Goal: Task Accomplishment & Management: Manage account settings

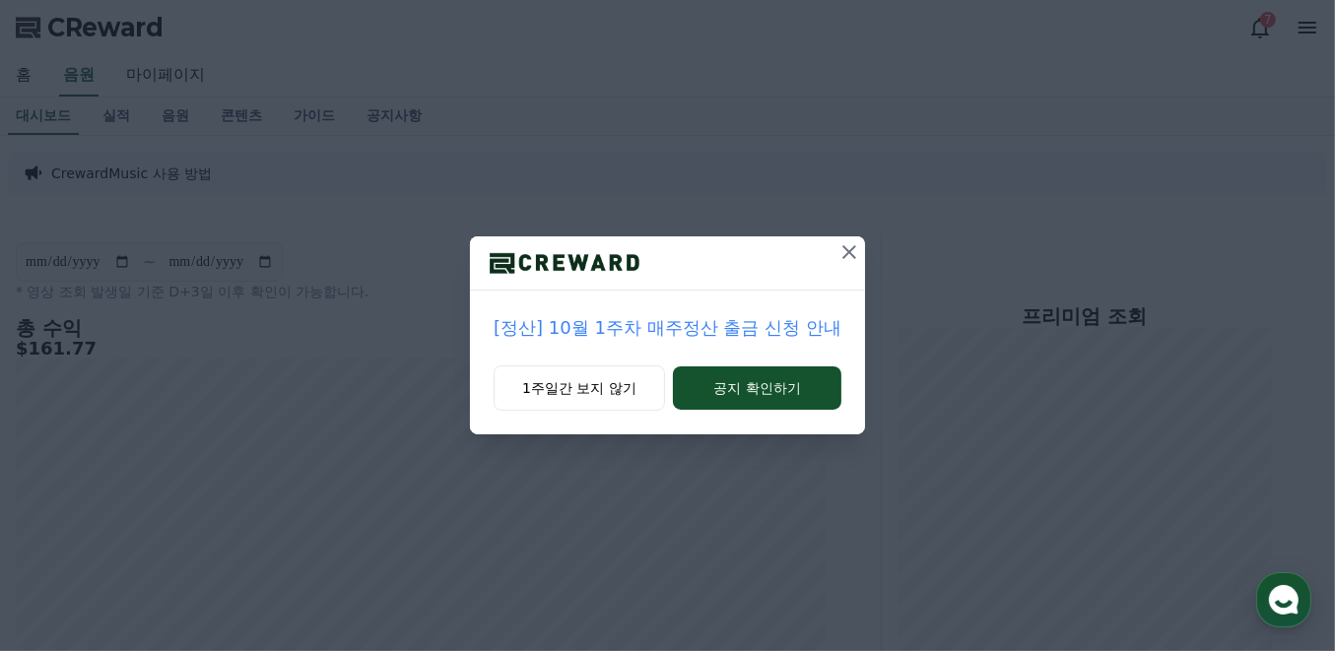
click at [852, 253] on icon at bounding box center [850, 252] width 24 height 24
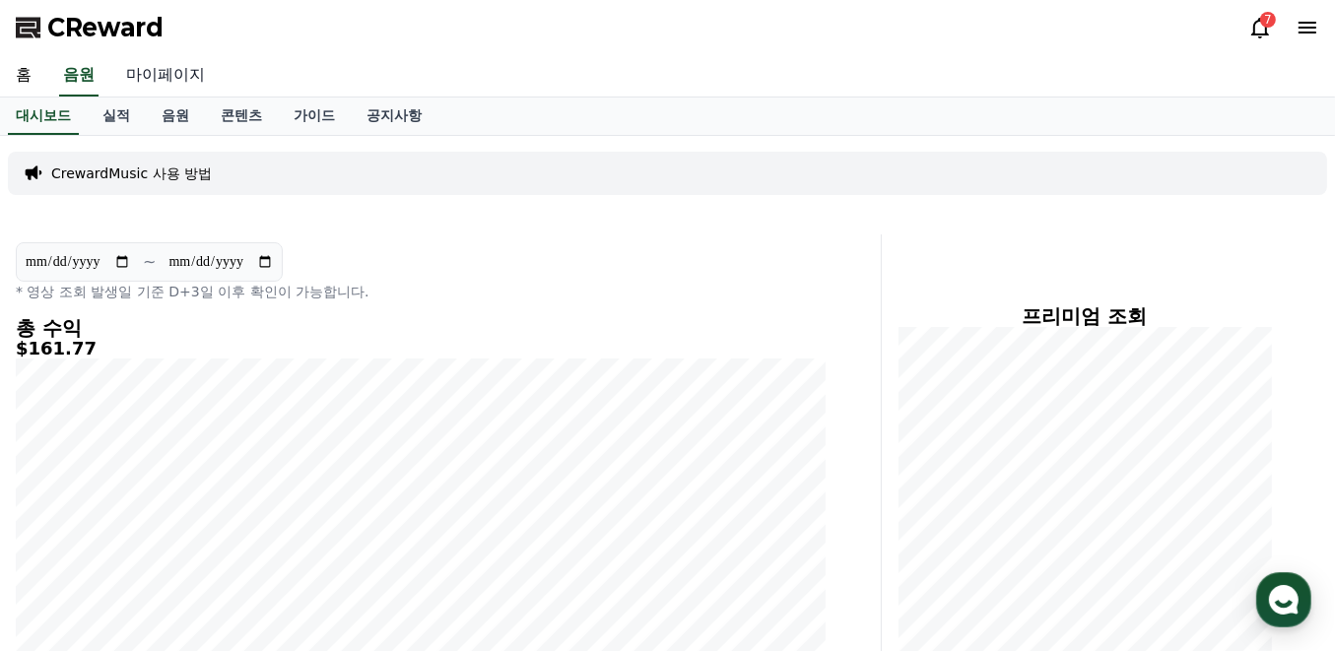
click at [159, 76] on link "마이페이지" at bounding box center [165, 75] width 110 height 41
select select "**********"
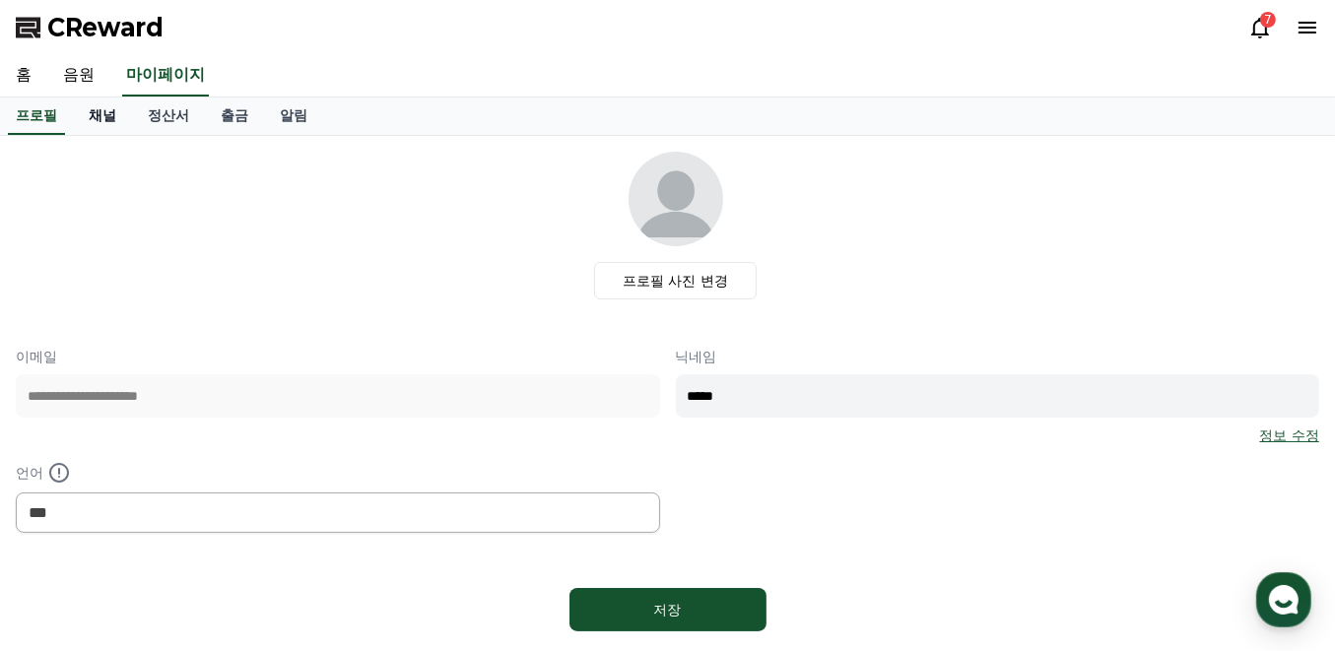
click at [118, 111] on link "채널" at bounding box center [102, 116] width 59 height 37
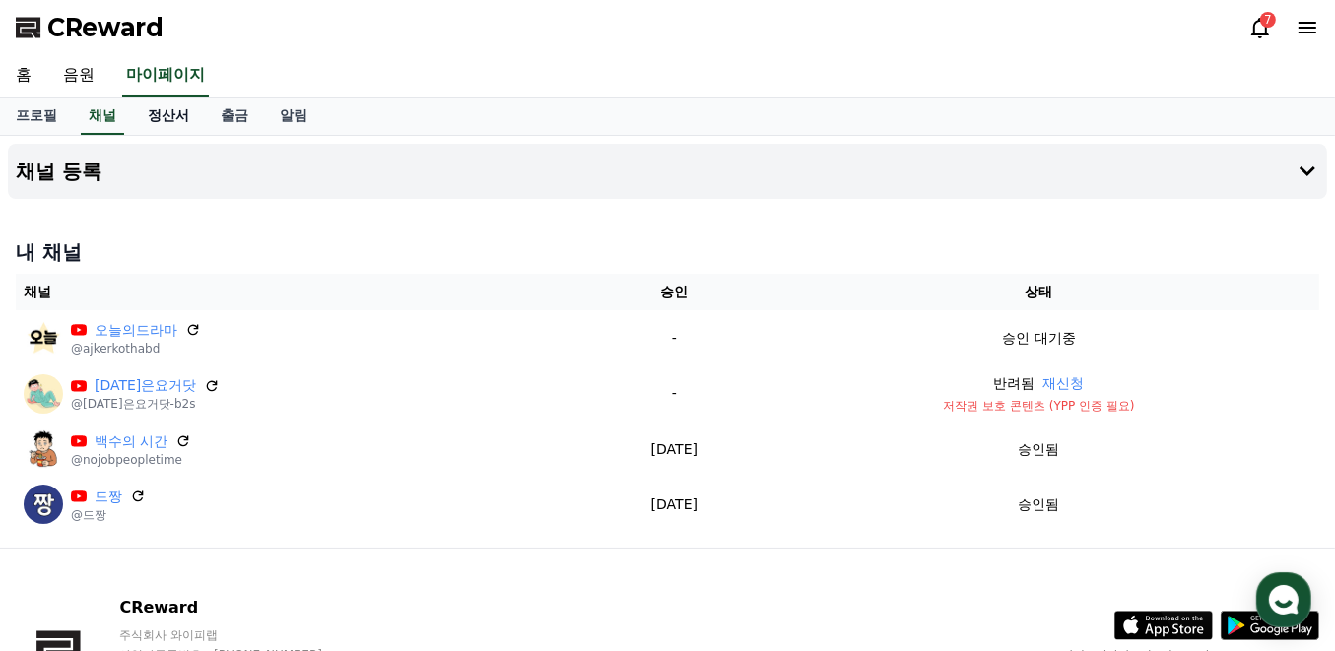
click at [174, 106] on link "정산서" at bounding box center [168, 116] width 73 height 37
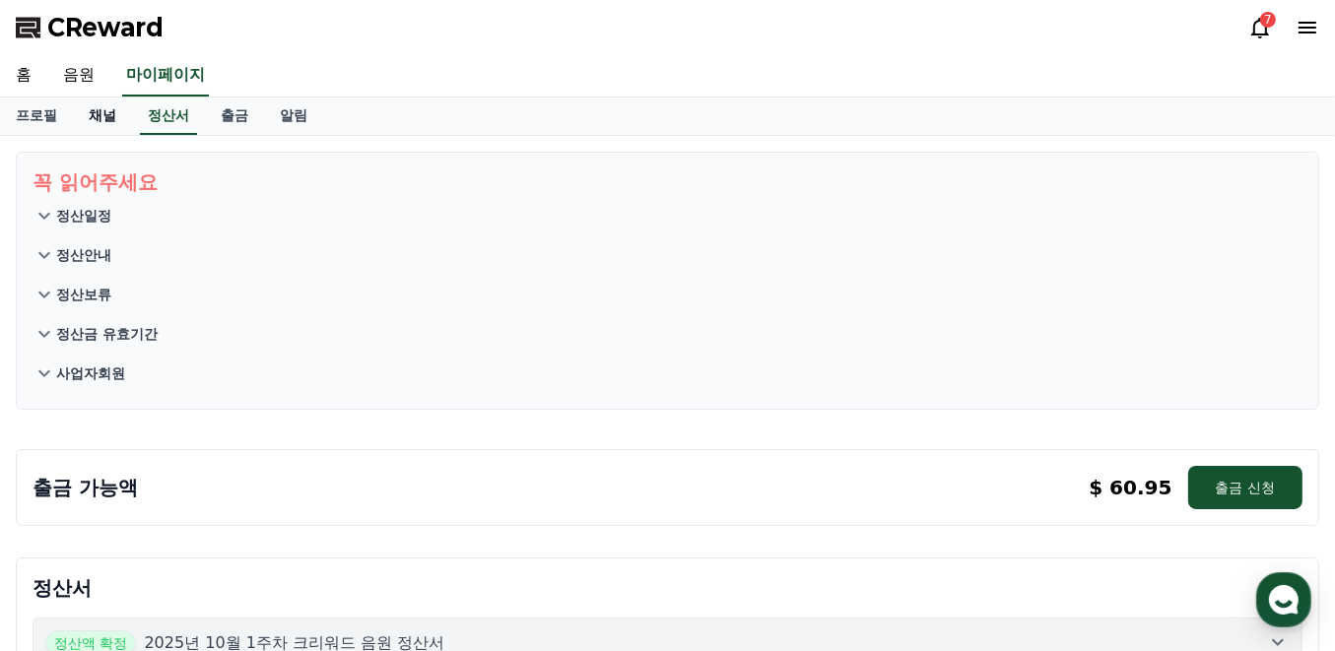
click at [107, 110] on link "채널" at bounding box center [102, 116] width 59 height 37
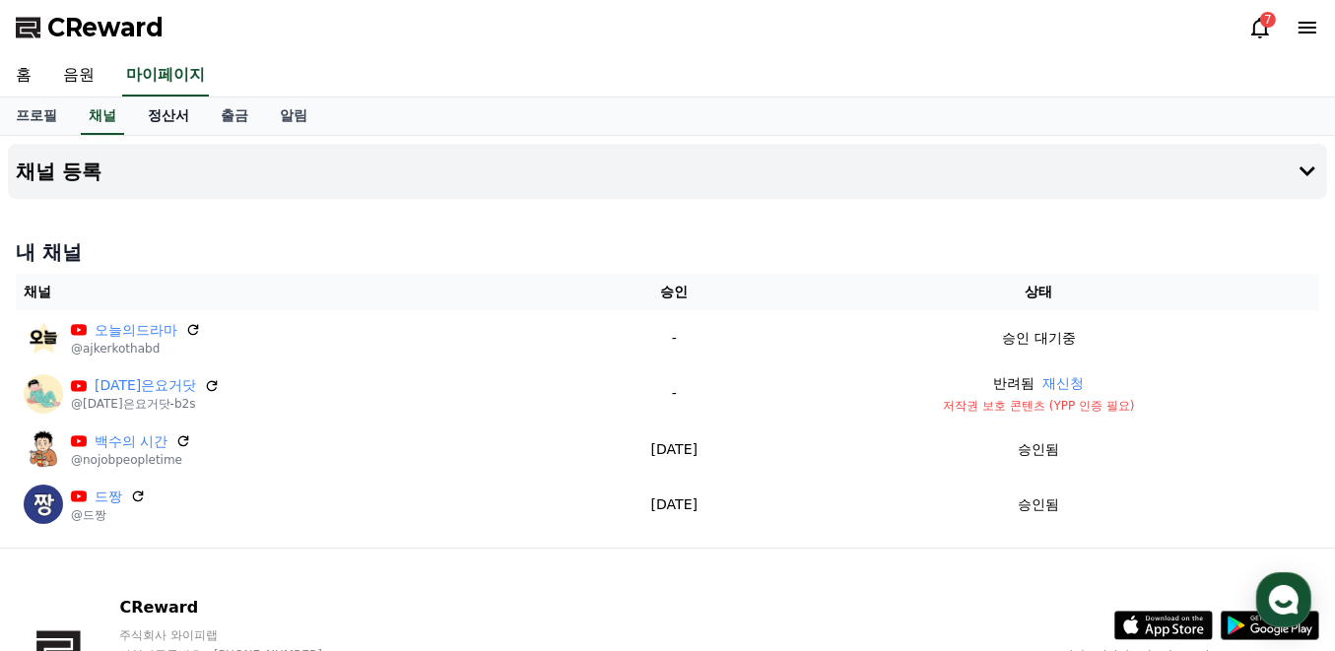
click at [153, 113] on link "정산서" at bounding box center [168, 116] width 73 height 37
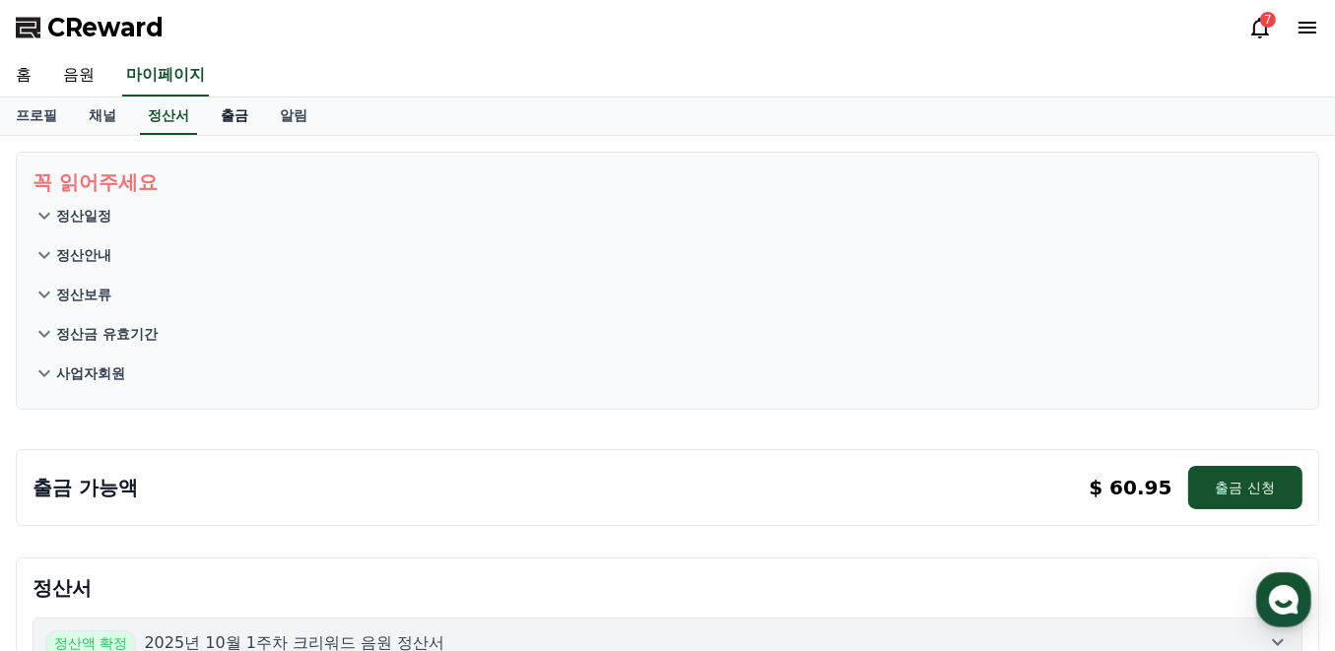
click at [224, 115] on link "출금" at bounding box center [234, 116] width 59 height 37
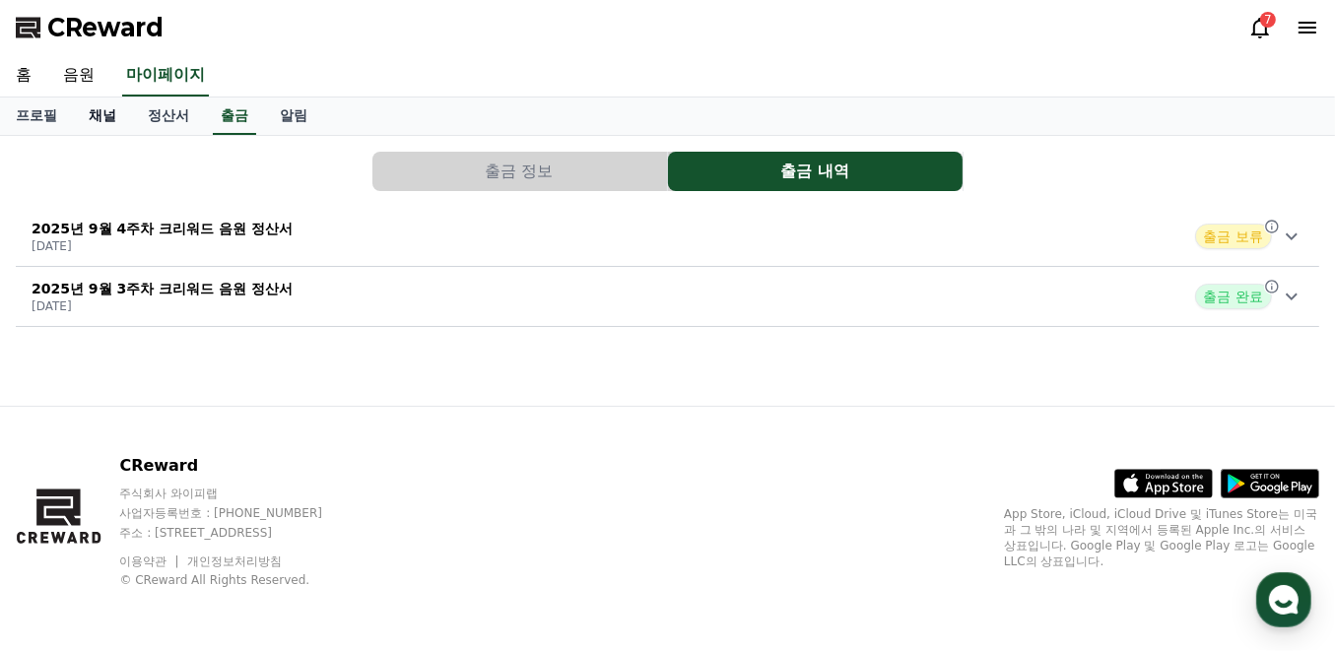
click at [130, 122] on link "채널" at bounding box center [102, 116] width 59 height 37
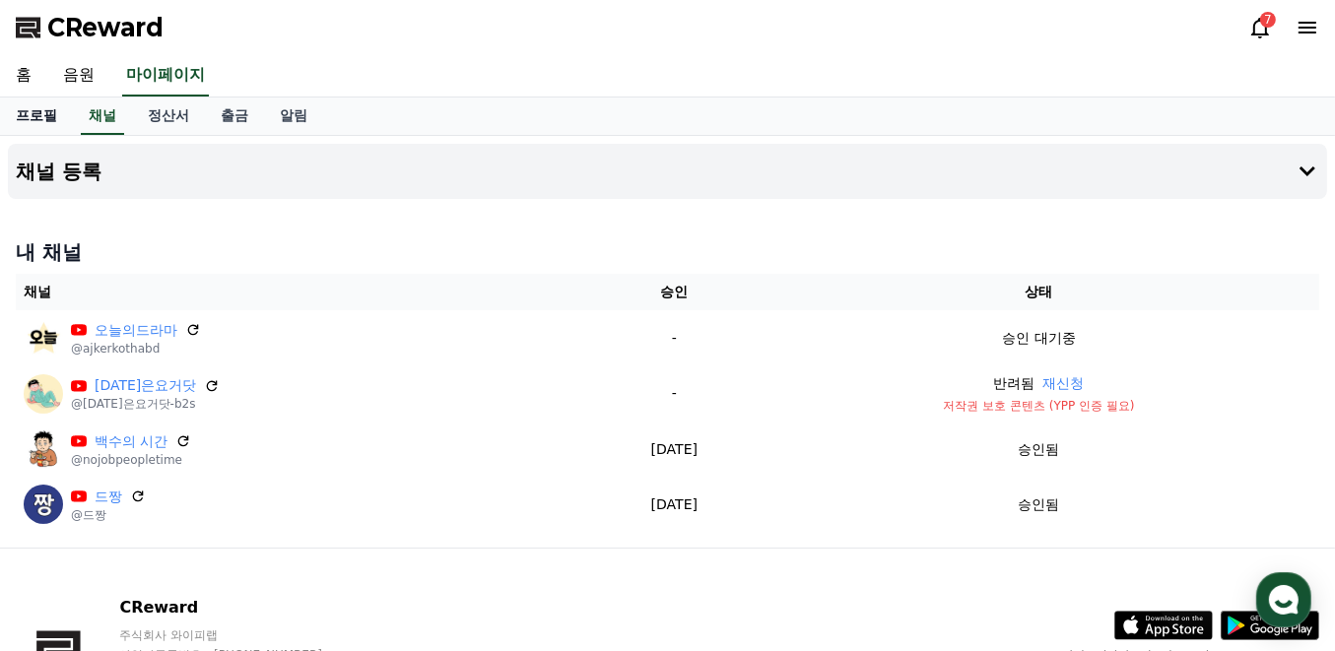
click at [61, 122] on link "프로필" at bounding box center [36, 116] width 73 height 37
select select "**********"
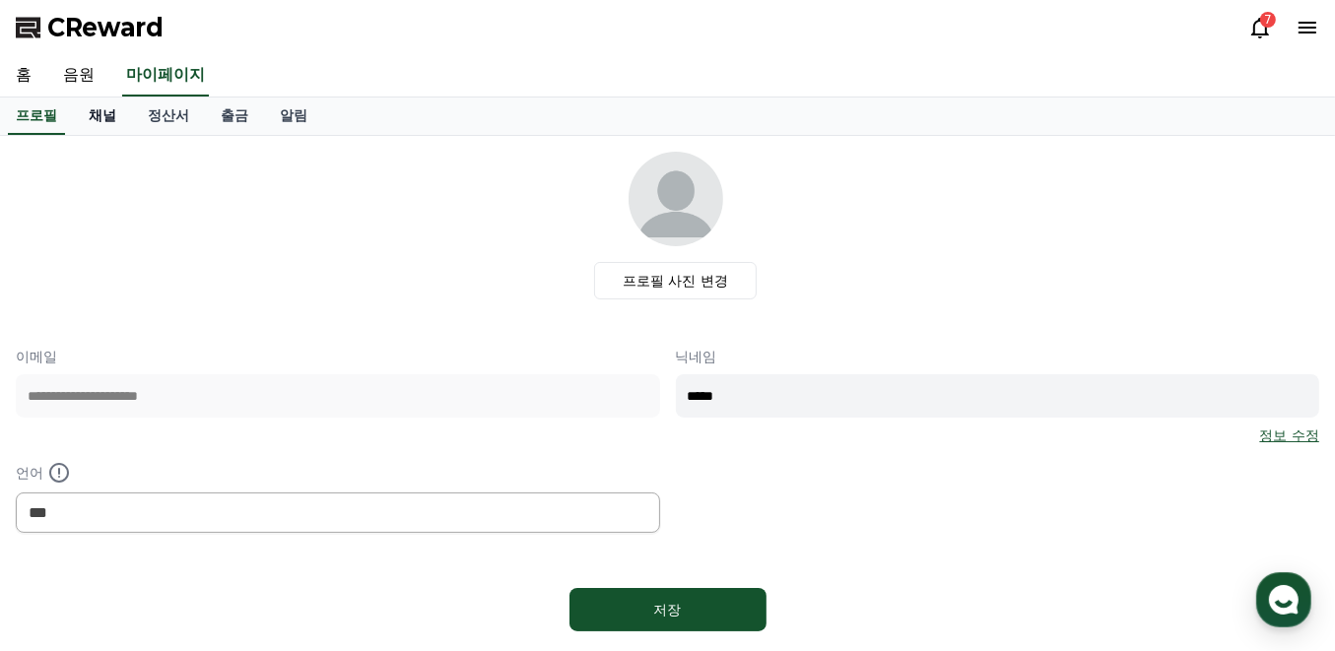
click at [100, 118] on link "채널" at bounding box center [102, 116] width 59 height 37
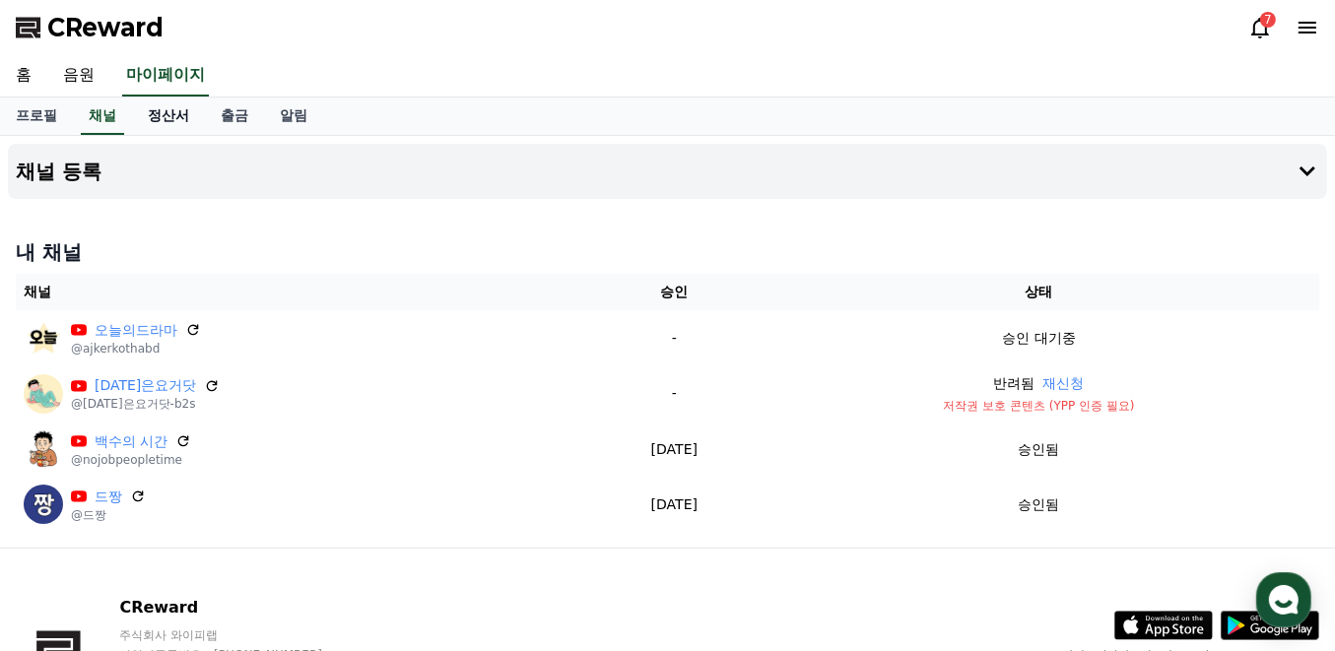
click at [169, 118] on link "정산서" at bounding box center [168, 116] width 73 height 37
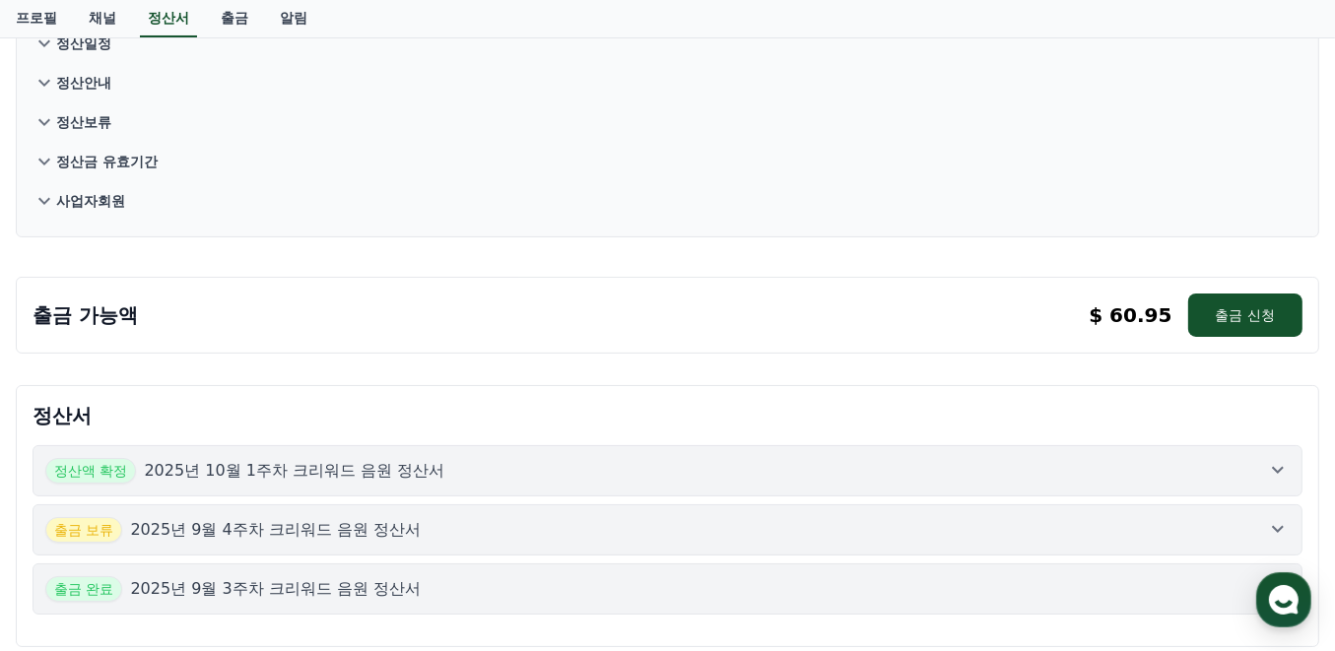
scroll to position [197, 0]
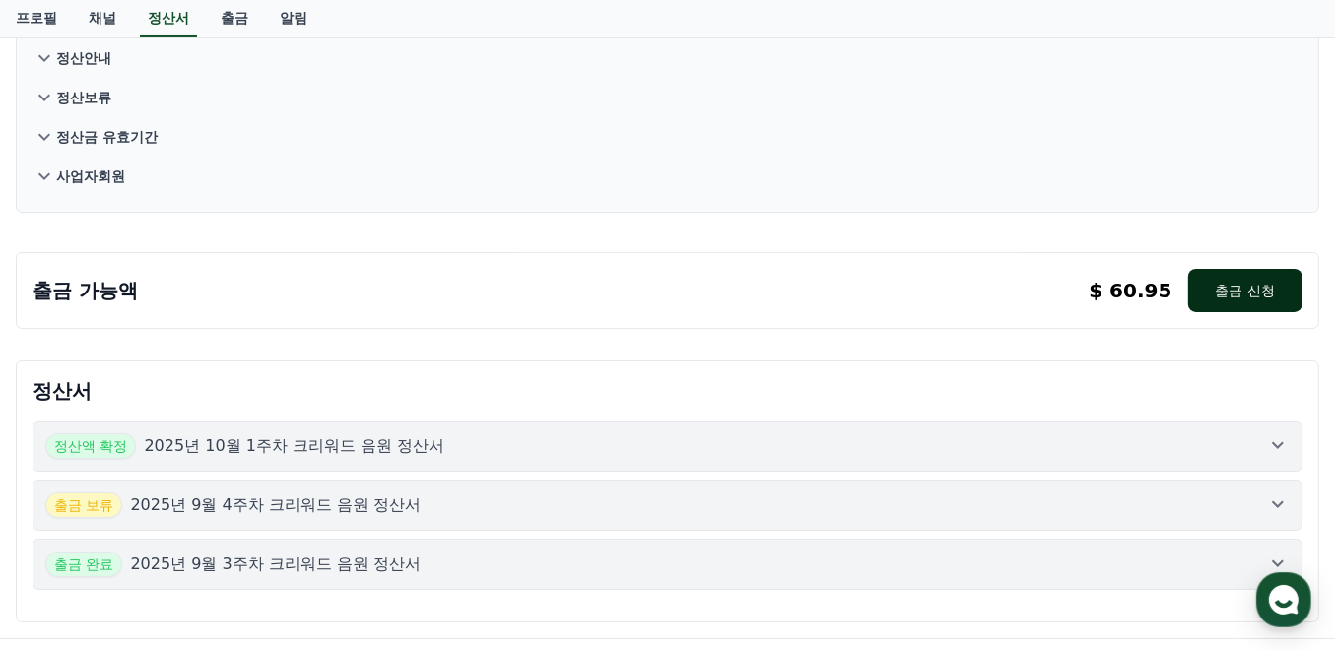
click at [1208, 296] on button "출금 신청" at bounding box center [1245, 290] width 114 height 43
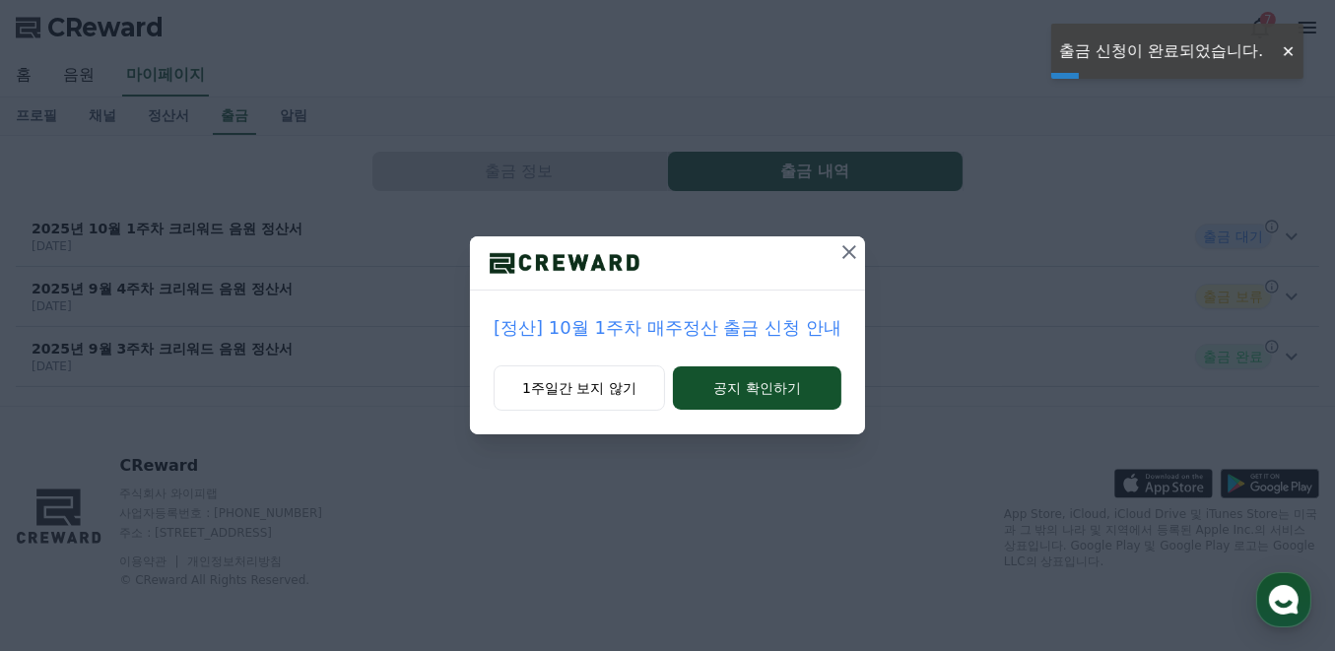
click at [853, 251] on icon at bounding box center [850, 252] width 24 height 24
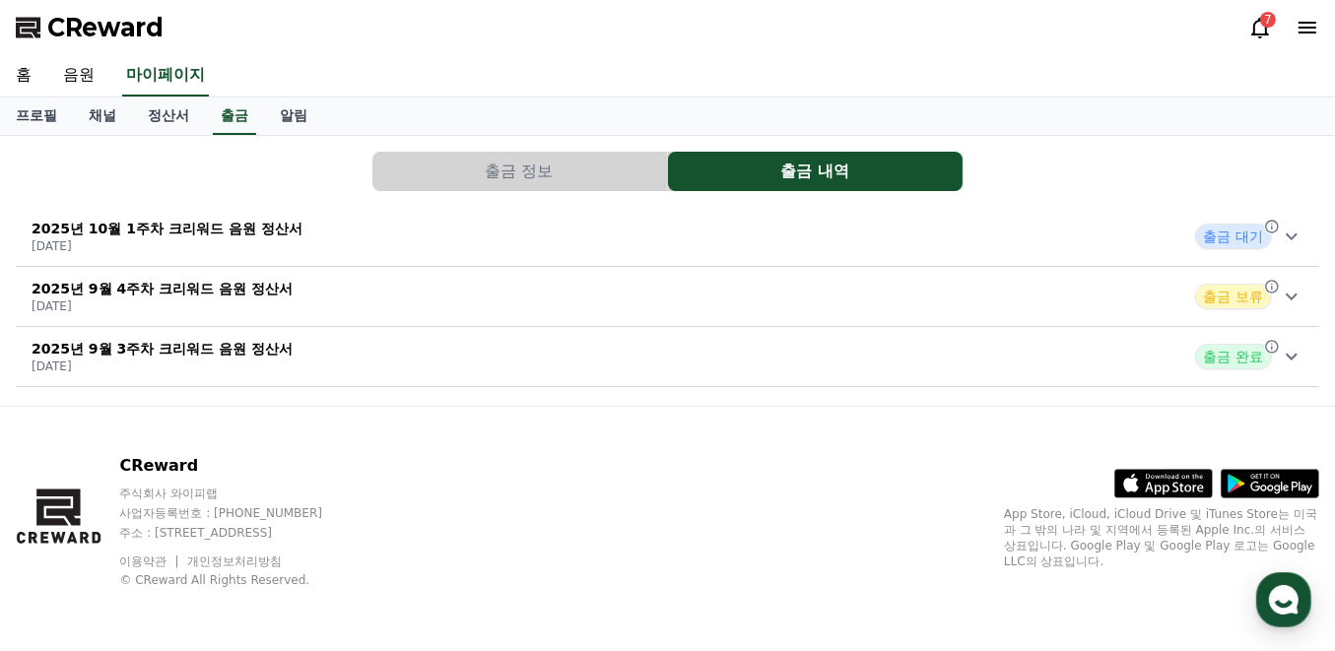
click at [1291, 291] on icon at bounding box center [1292, 297] width 24 height 24
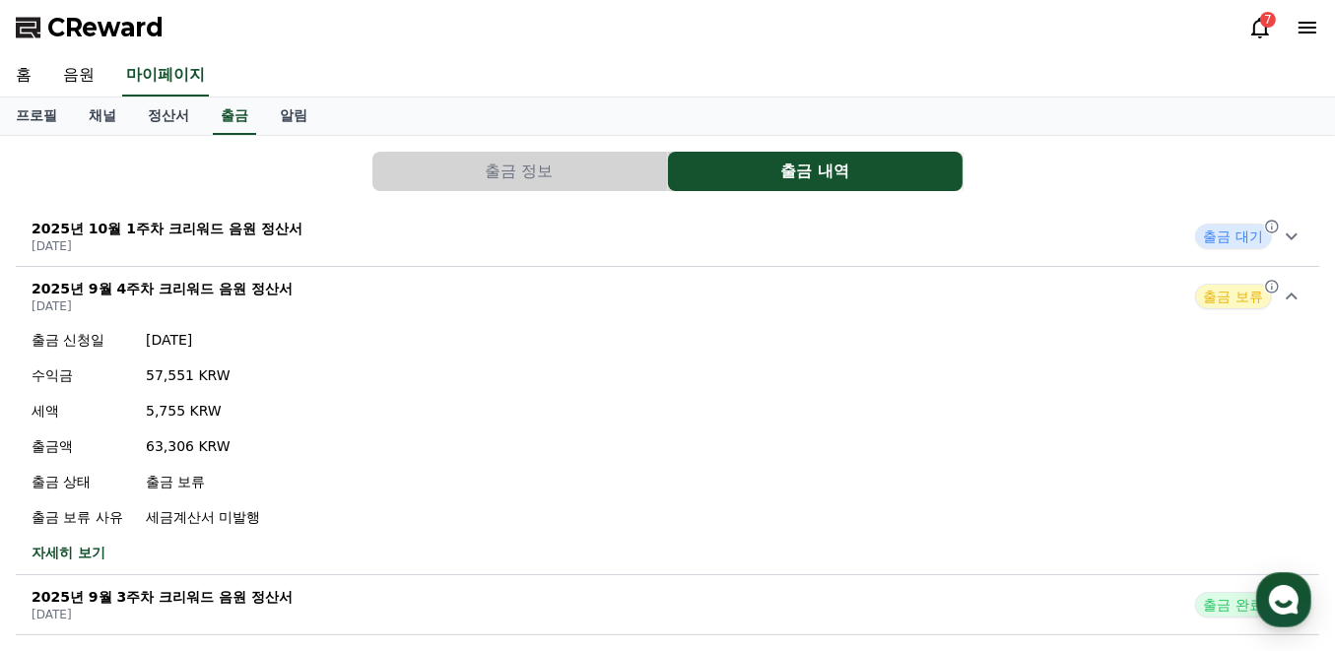
click at [1226, 299] on span "출금 보류" at bounding box center [1233, 297] width 77 height 26
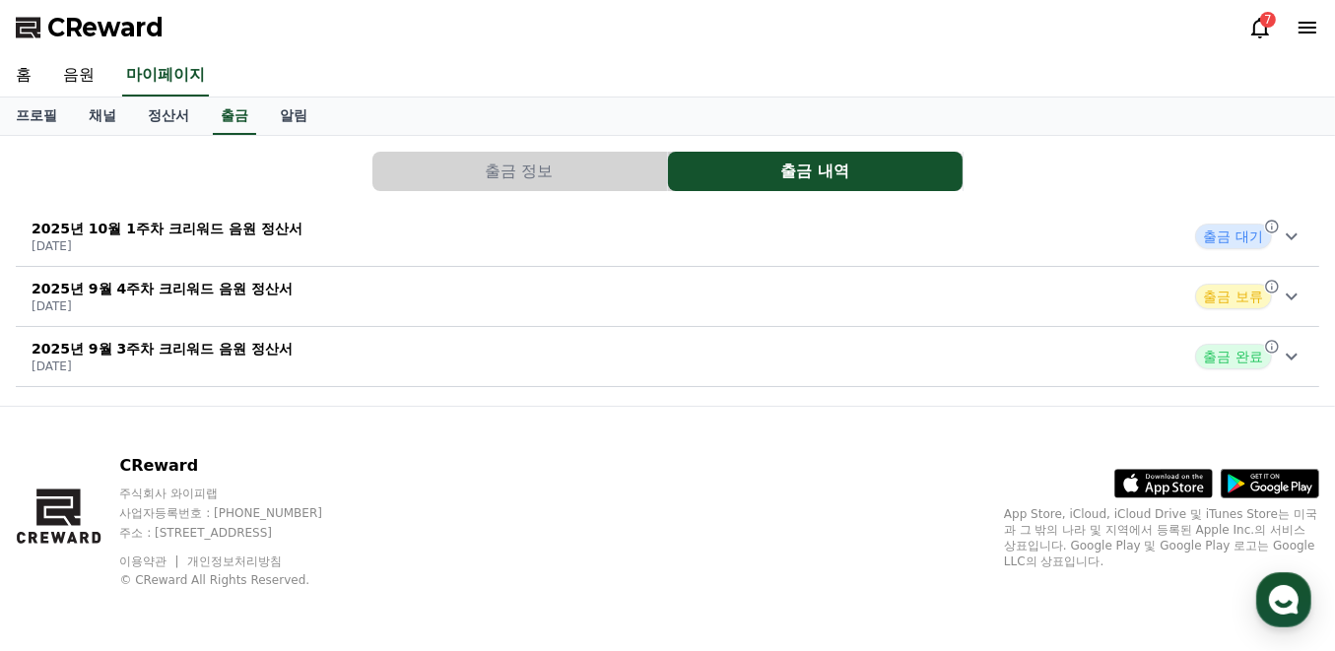
click at [1226, 299] on span "출금 보류" at bounding box center [1233, 297] width 77 height 26
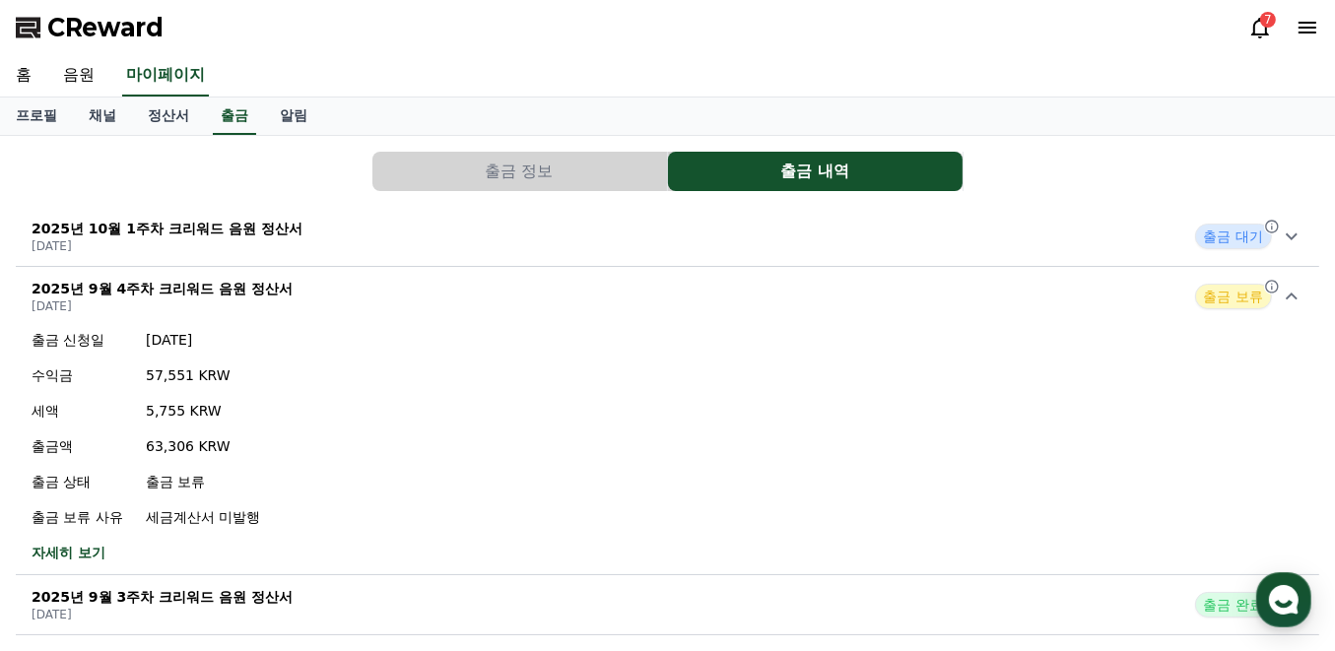
click at [1294, 233] on icon at bounding box center [1292, 237] width 24 height 24
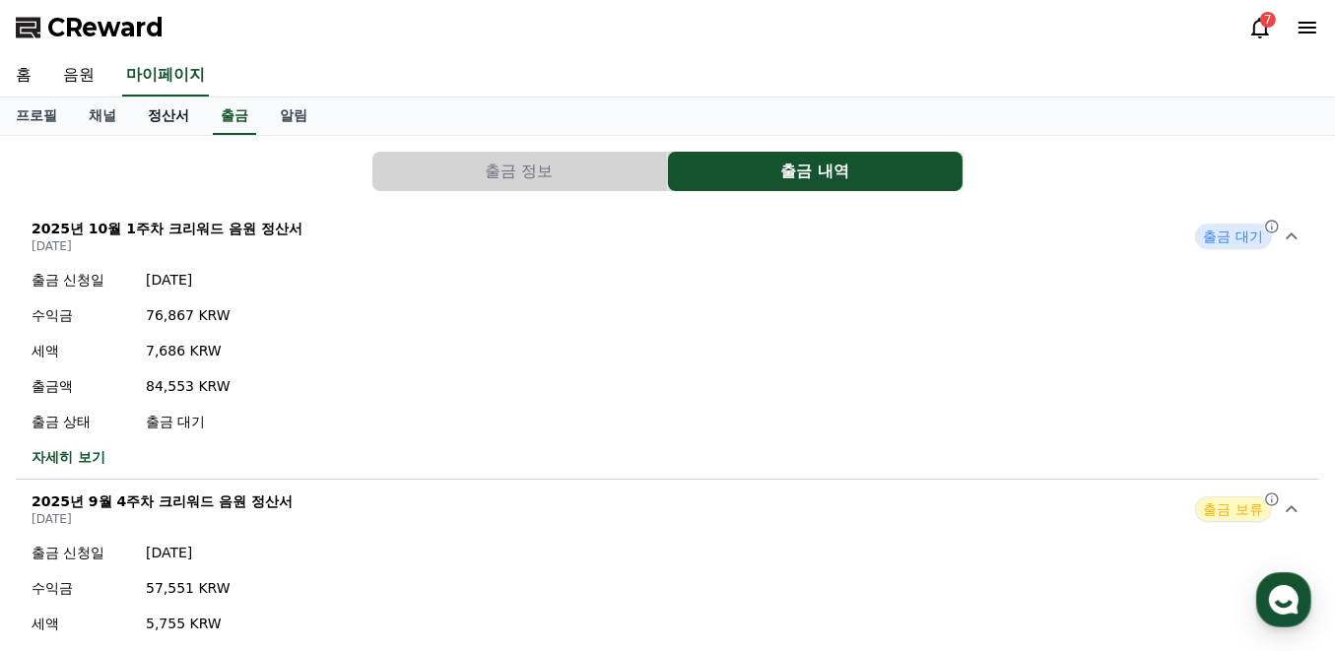
click at [168, 121] on link "정산서" at bounding box center [168, 116] width 73 height 37
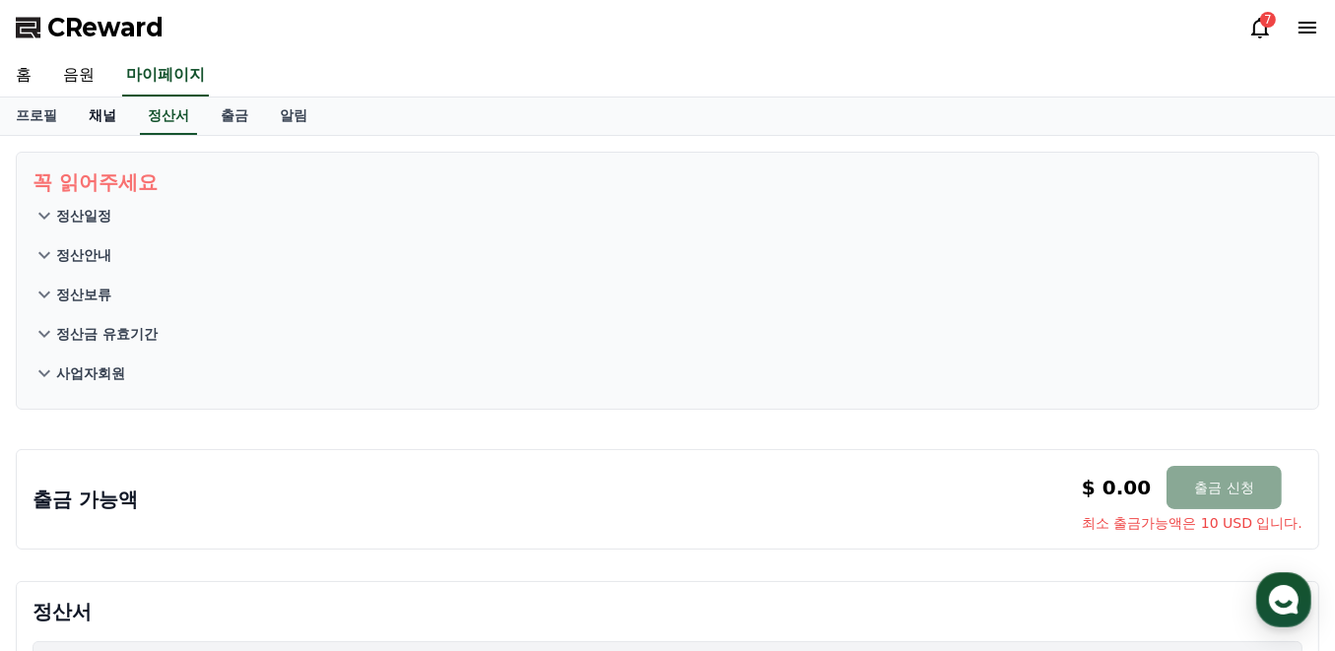
click at [91, 117] on link "채널" at bounding box center [102, 116] width 59 height 37
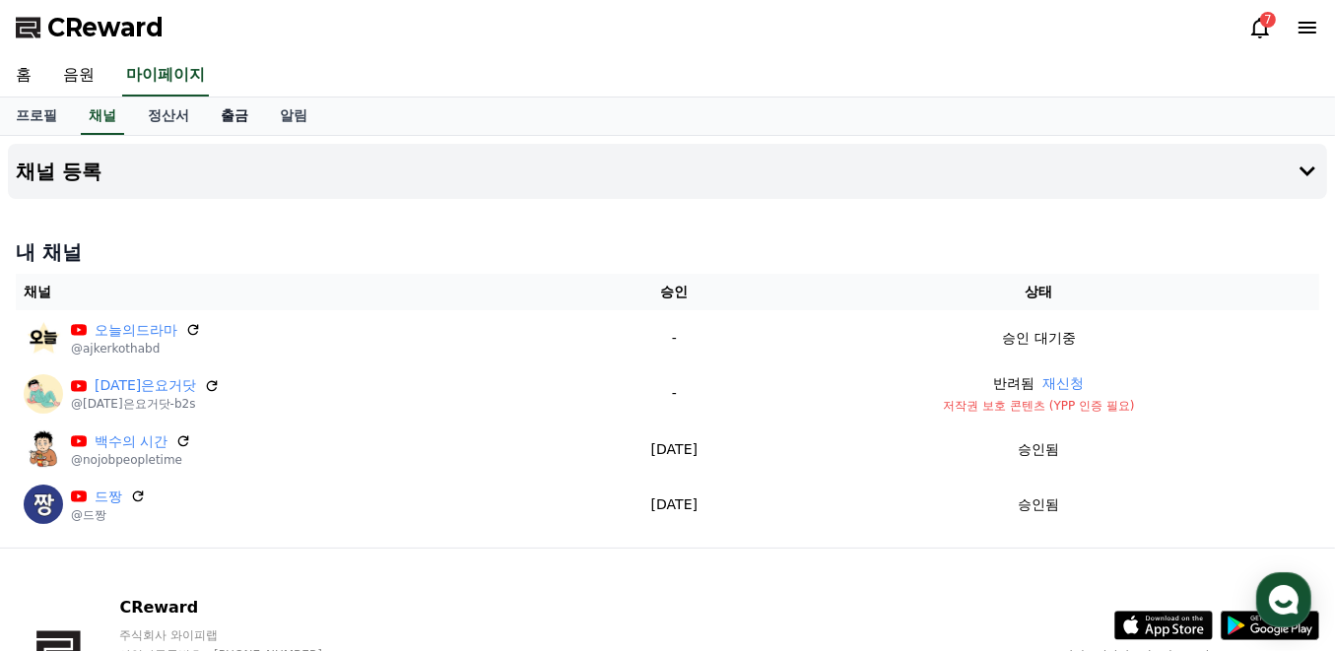
click at [237, 112] on link "출금" at bounding box center [234, 116] width 59 height 37
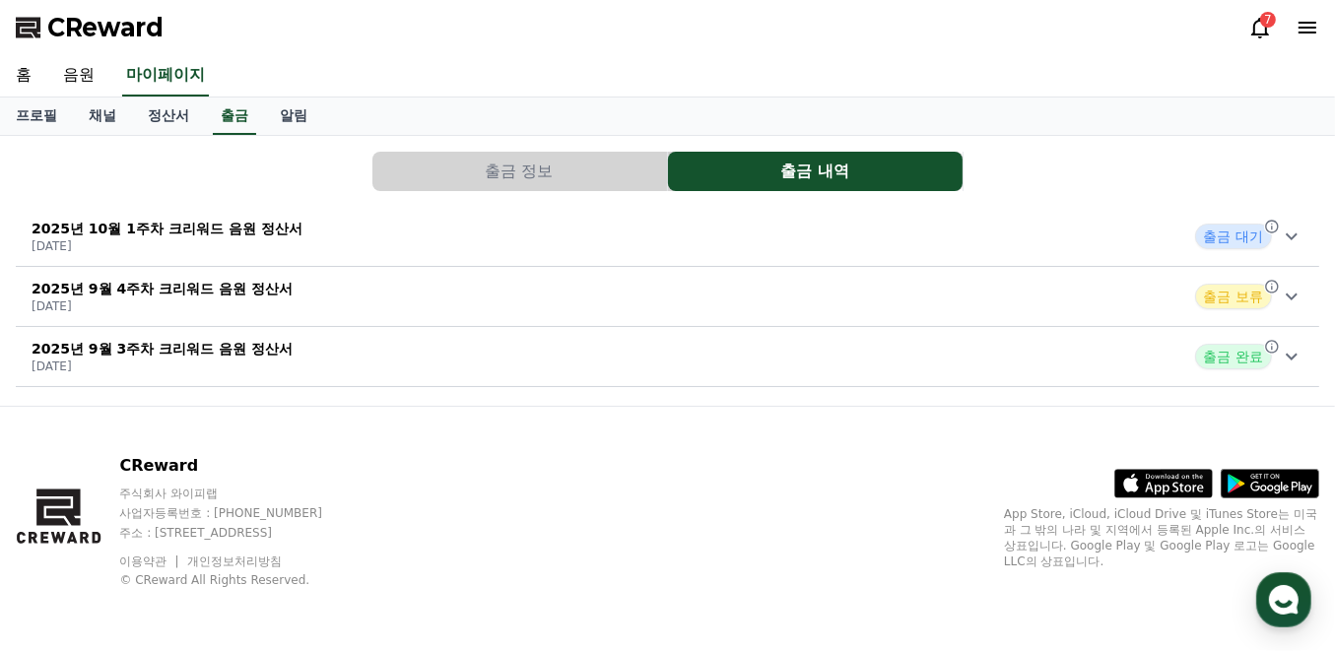
click at [480, 247] on div "2025년 10월 1주차 크리워드 음원 정산서 2025-10-09 출금 대기" at bounding box center [668, 236] width 1304 height 51
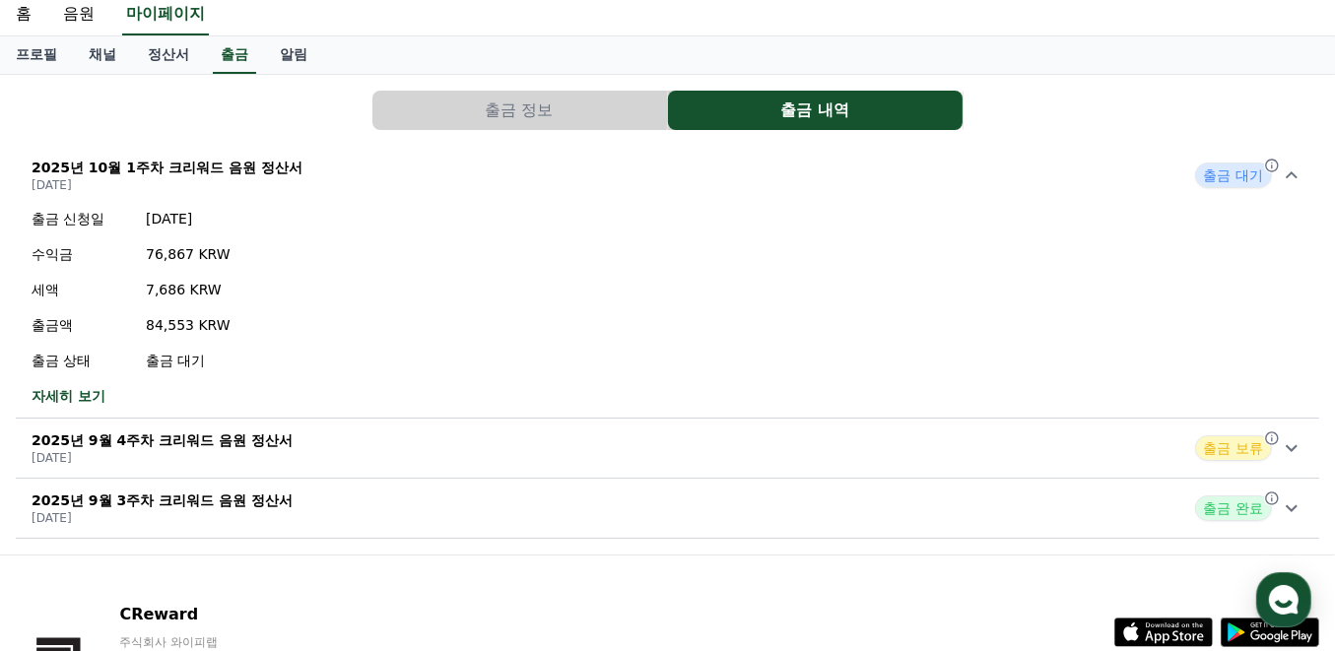
scroll to position [131, 0]
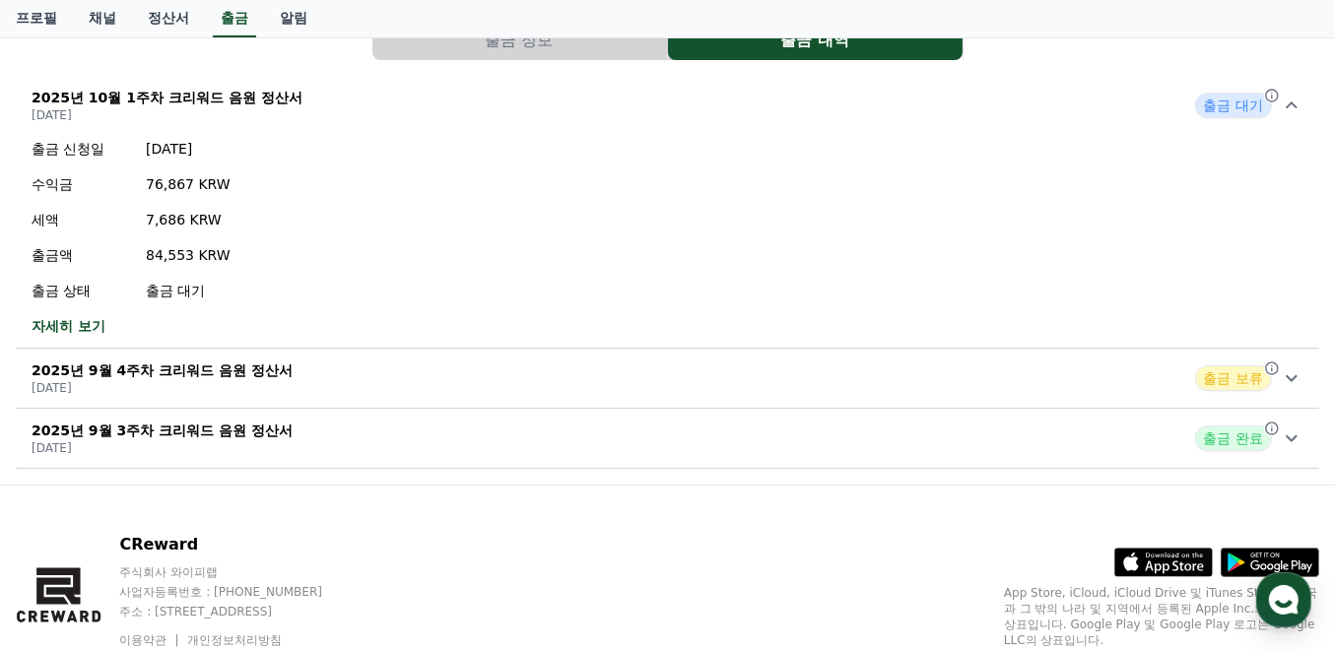
click at [391, 363] on div "2025년 9월 4주차 크리워드 음원 정산서 2025-10-01 출금 보류" at bounding box center [668, 378] width 1304 height 51
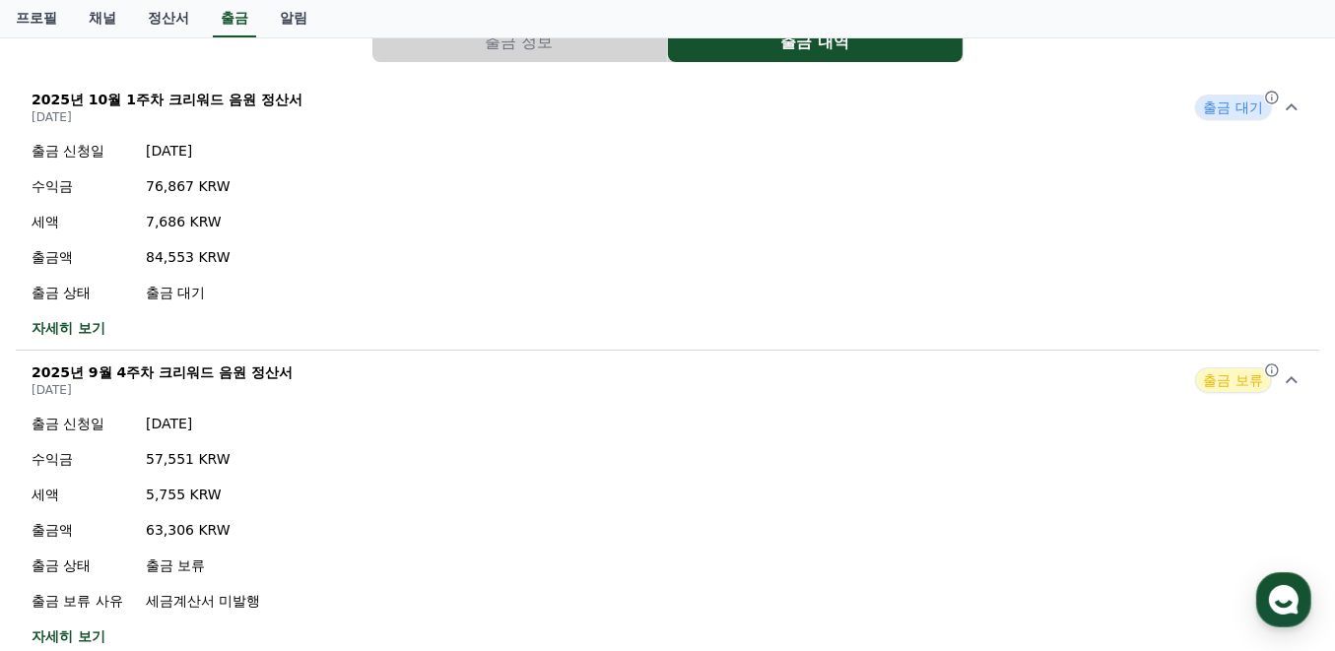
scroll to position [0, 0]
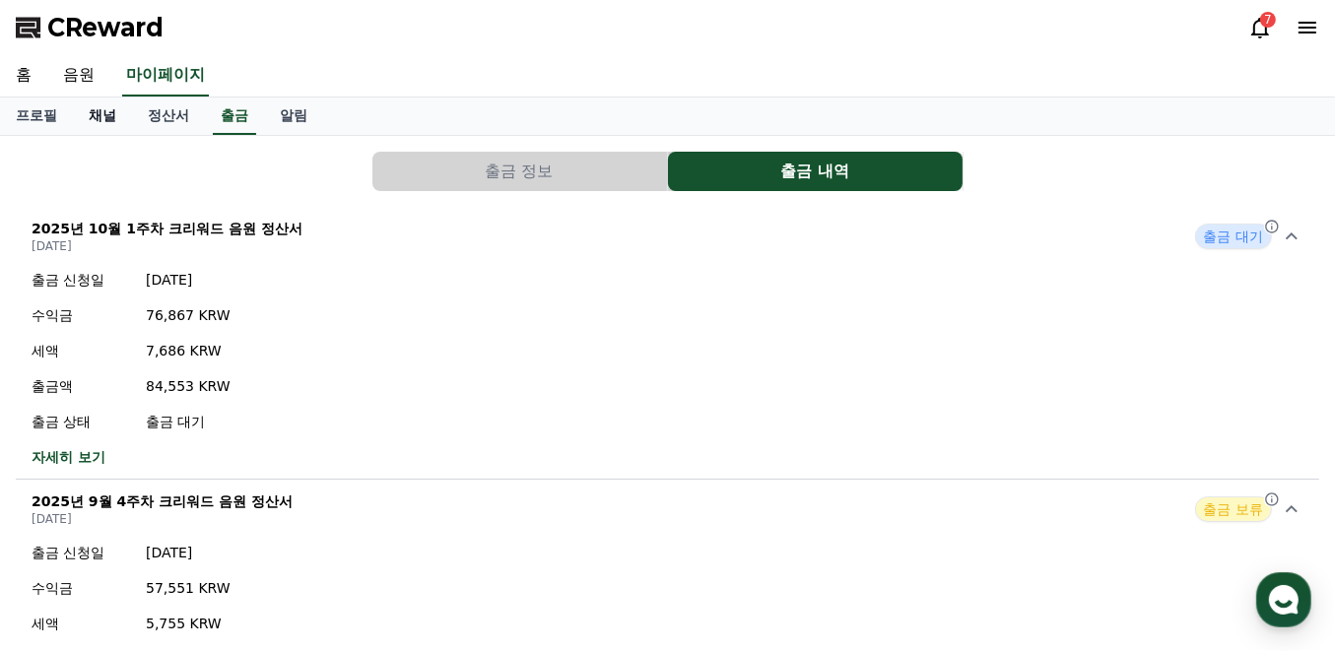
click at [100, 113] on link "채널" at bounding box center [102, 116] width 59 height 37
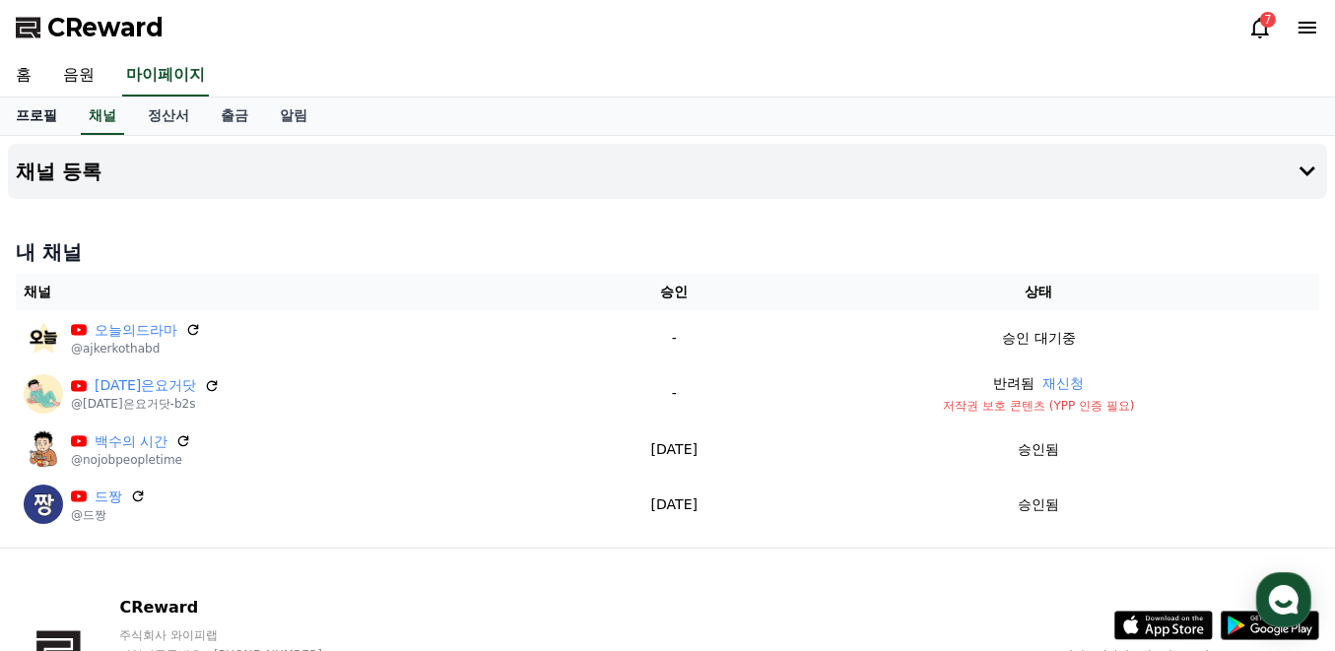
click at [63, 113] on link "프로필" at bounding box center [36, 116] width 73 height 37
select select "**********"
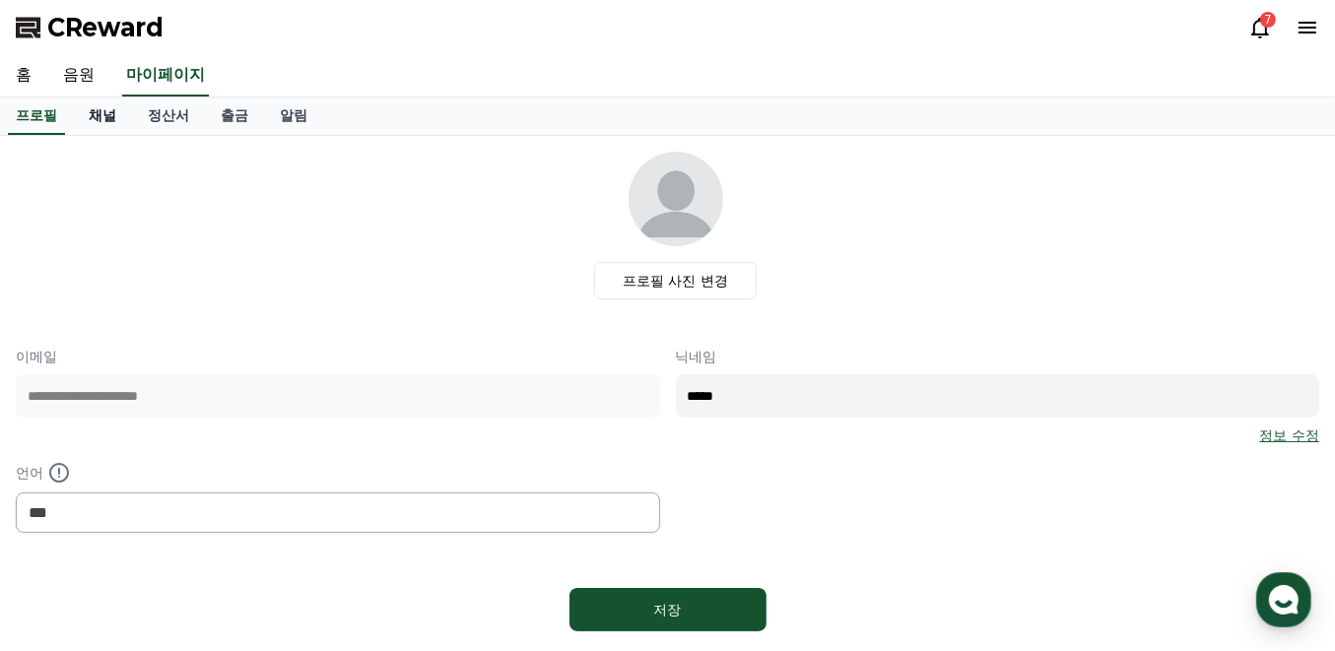
click at [92, 118] on link "채널" at bounding box center [102, 116] width 59 height 37
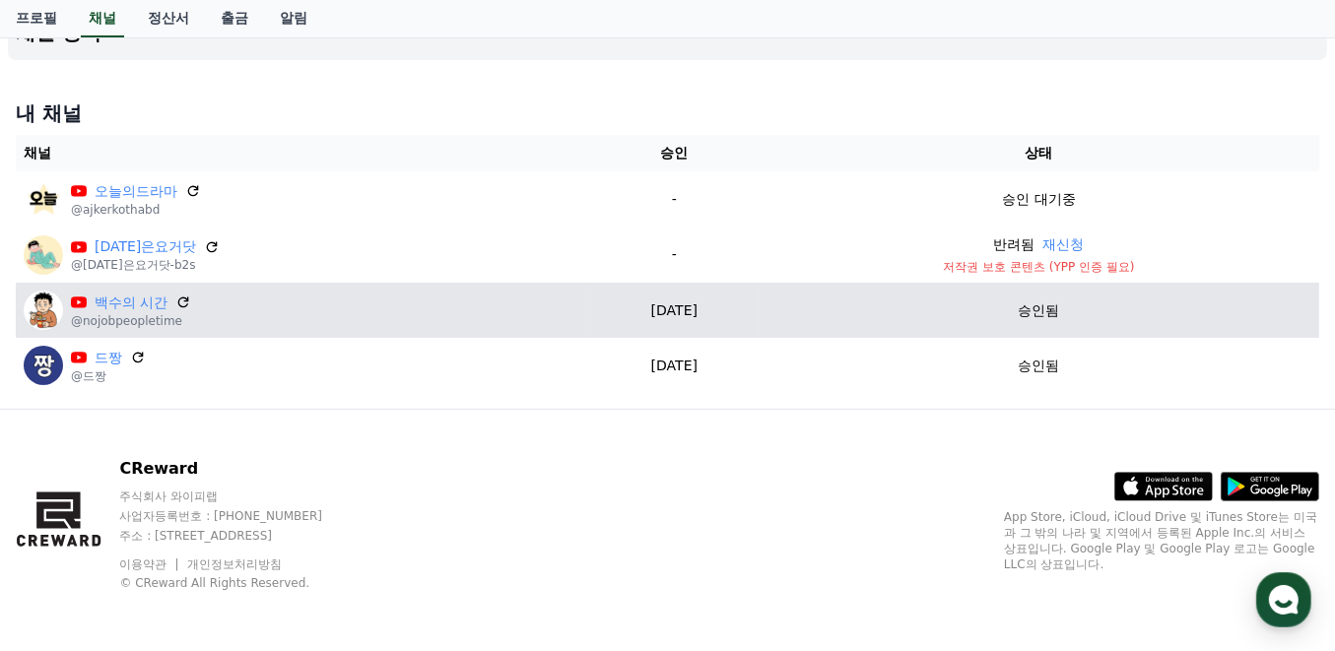
scroll to position [8, 0]
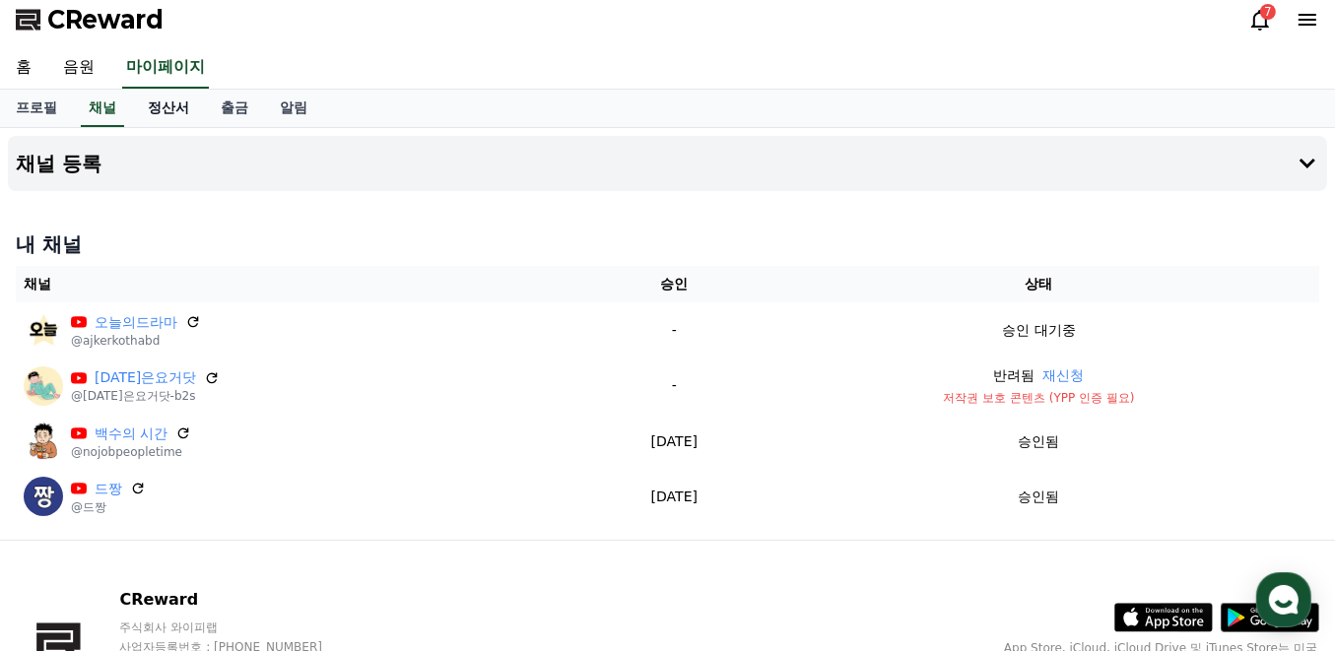
click at [168, 118] on link "정산서" at bounding box center [168, 108] width 73 height 37
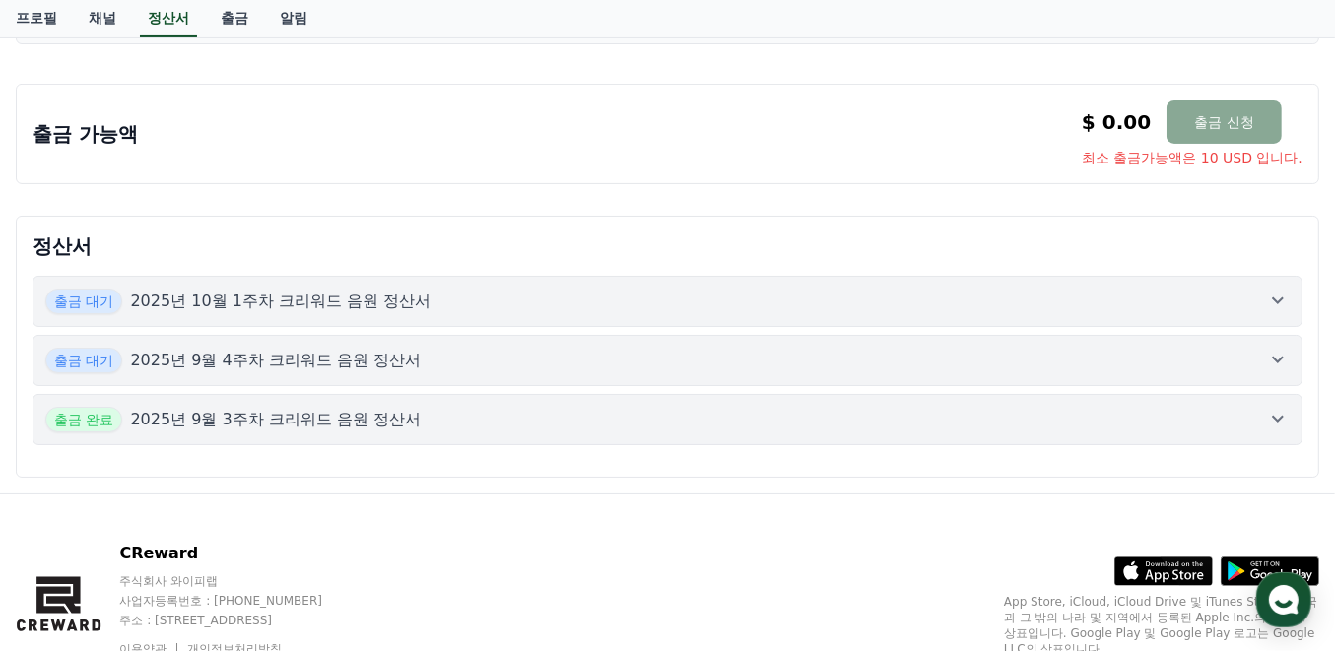
scroll to position [442, 0]
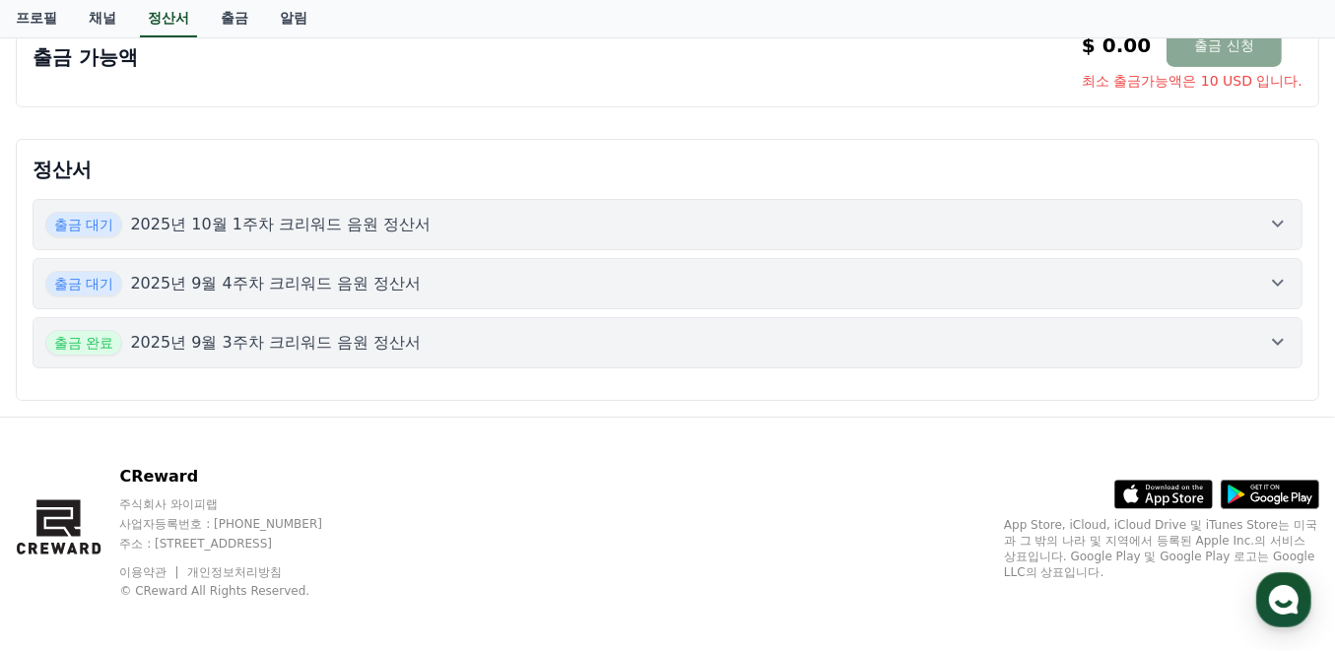
click at [196, 221] on p "2025년 10월 1주차 크리워드 음원 정산서" at bounding box center [280, 225] width 301 height 24
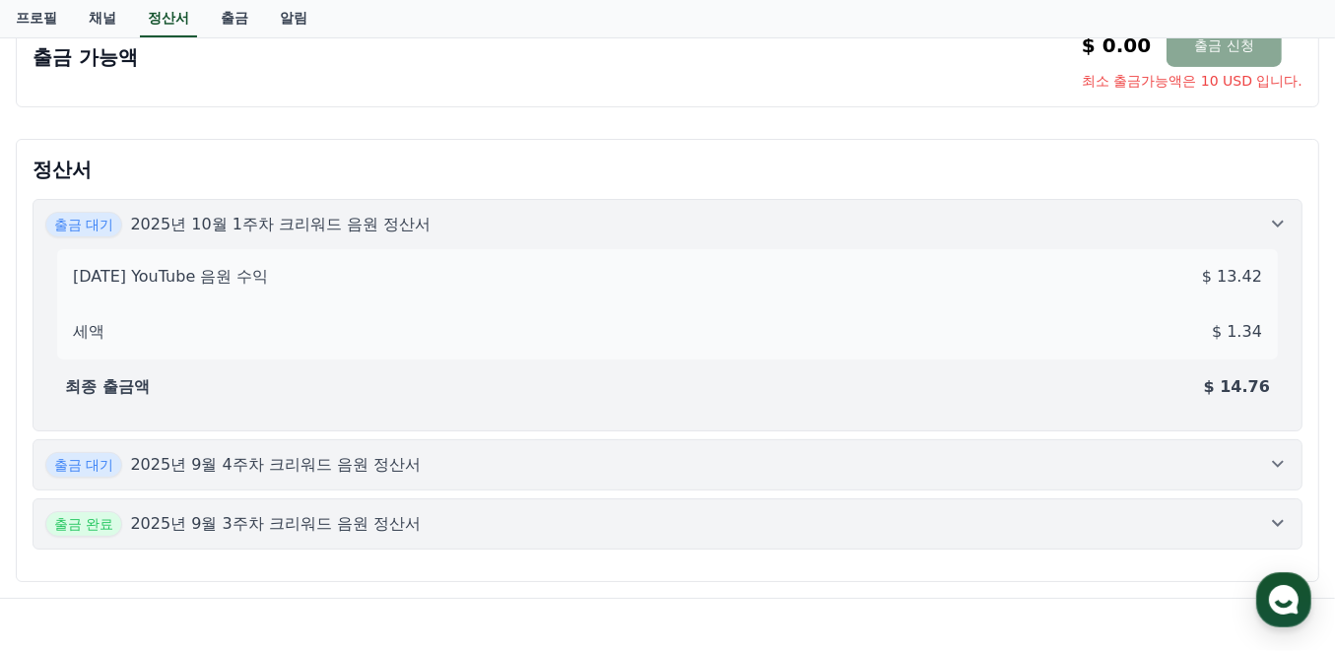
click at [196, 221] on p "2025년 10월 1주차 크리워드 음원 정산서" at bounding box center [280, 225] width 301 height 24
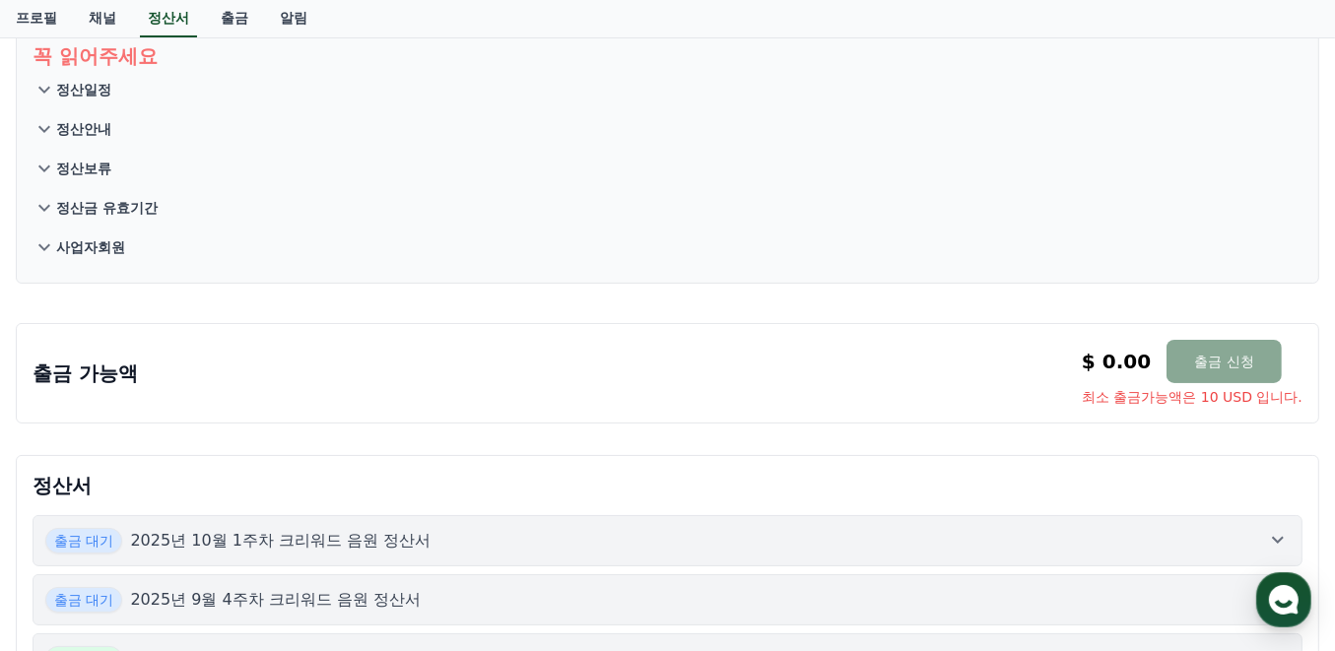
scroll to position [48, 0]
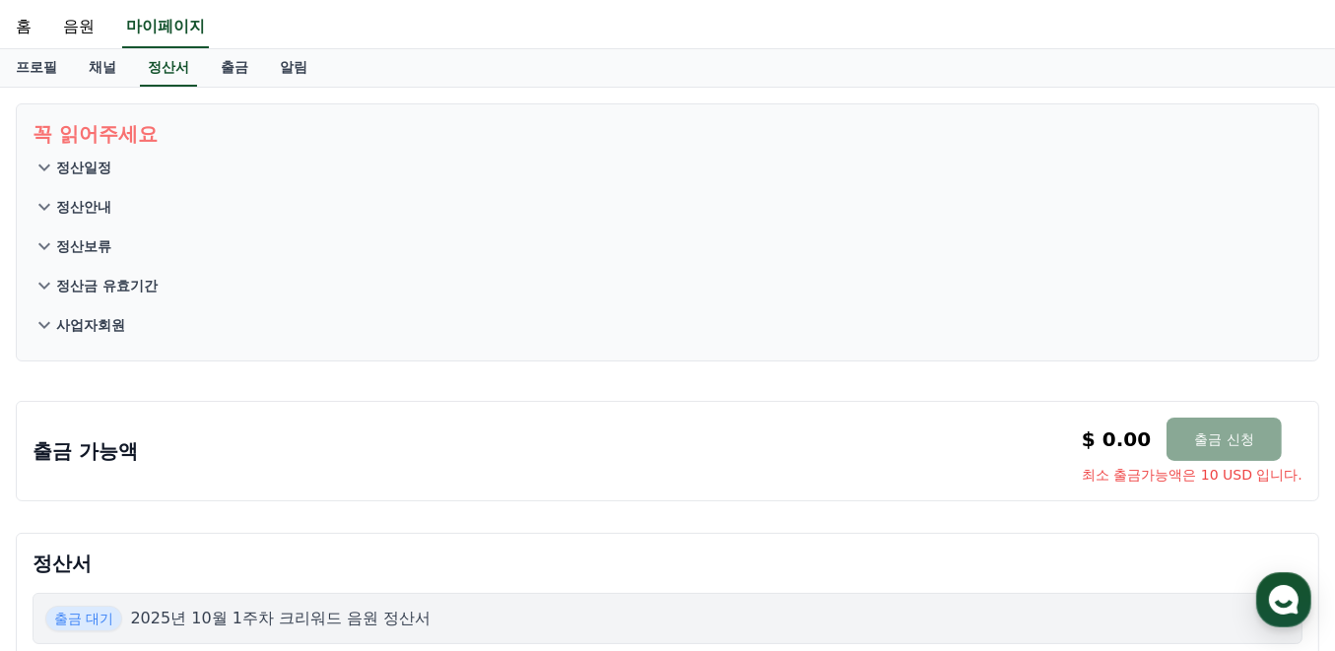
click at [69, 247] on p "정산보류" at bounding box center [83, 247] width 55 height 20
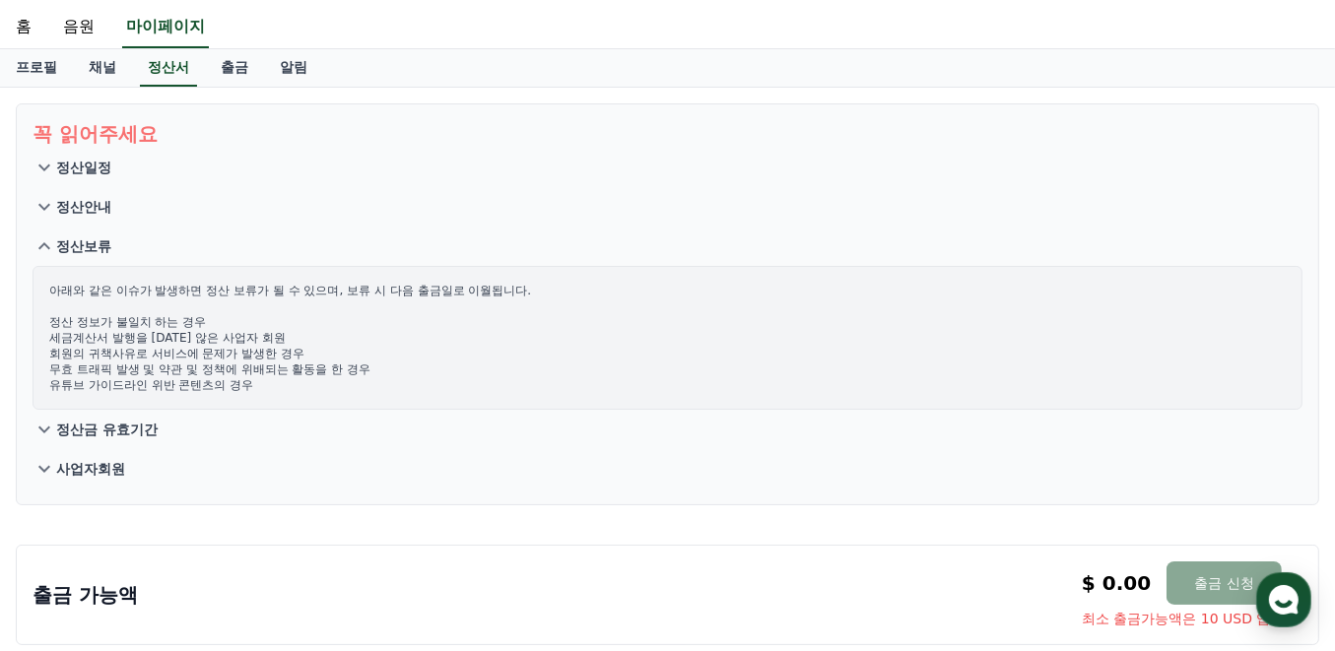
click at [69, 247] on p "정산보류" at bounding box center [83, 247] width 55 height 20
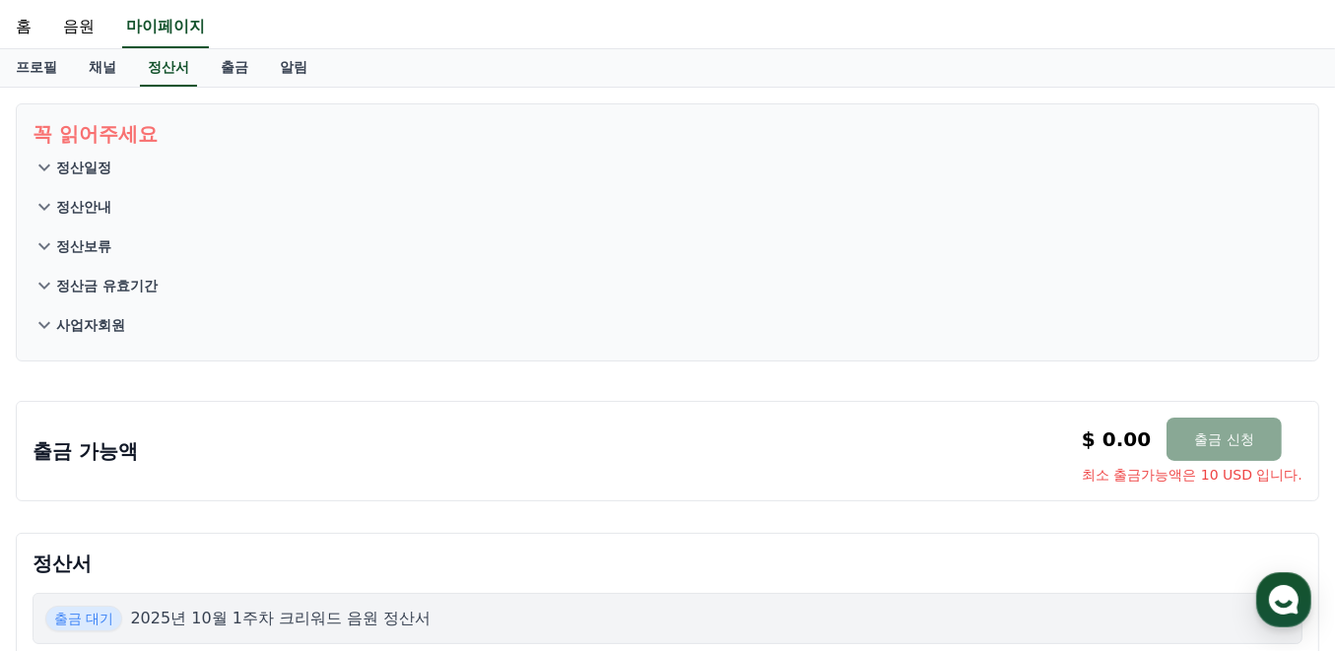
click at [84, 296] on button "정산금 유효기간" at bounding box center [668, 285] width 1270 height 39
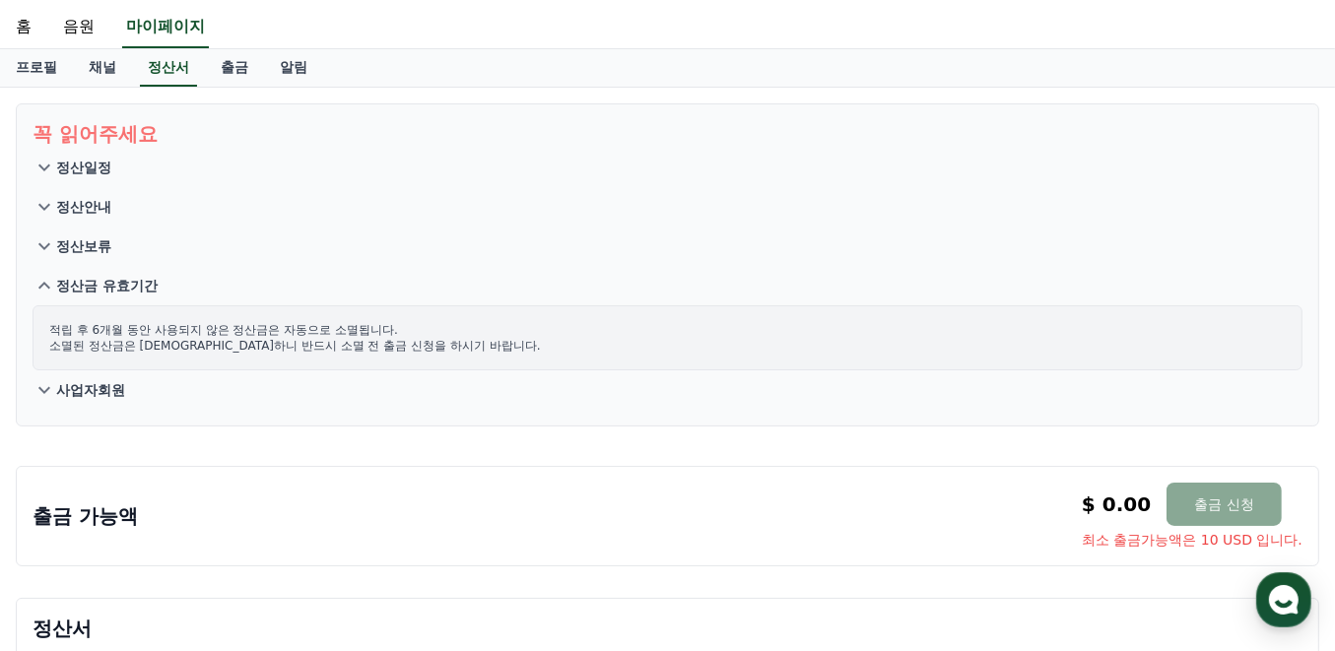
click at [80, 290] on p "정산금 유효기간" at bounding box center [106, 286] width 101 height 20
click at [87, 169] on p "정산일정" at bounding box center [83, 168] width 55 height 20
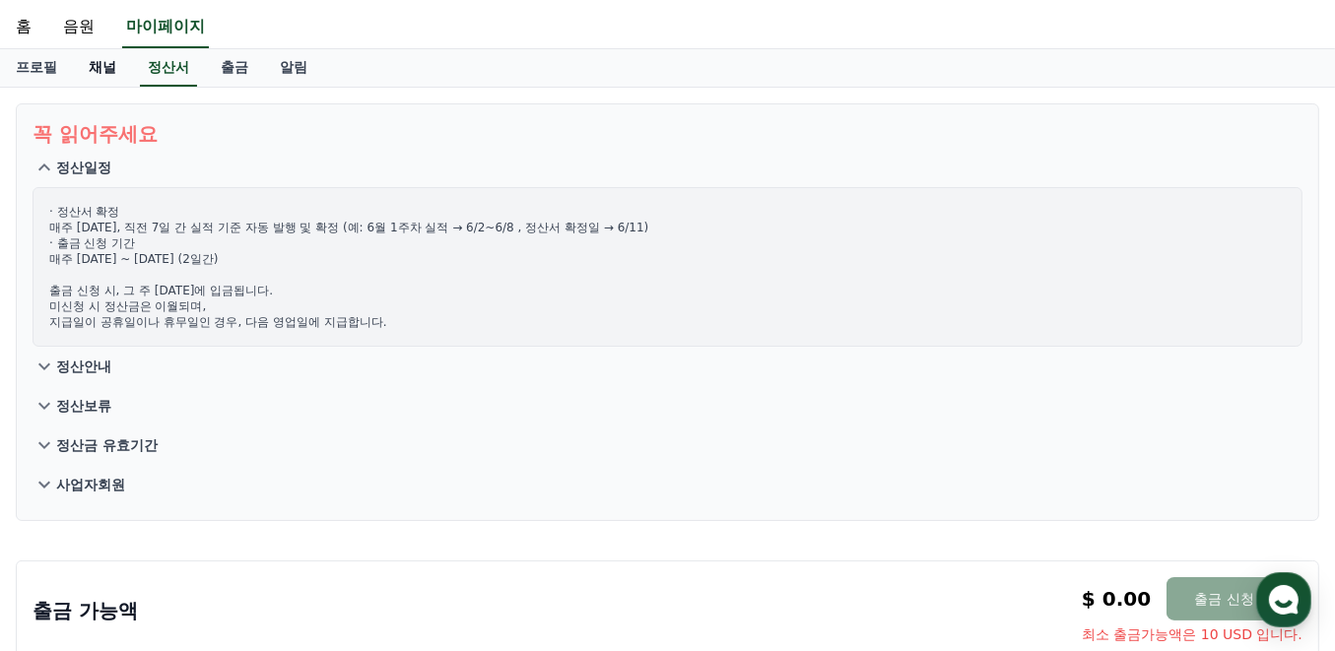
click at [87, 77] on link "채널" at bounding box center [102, 67] width 59 height 37
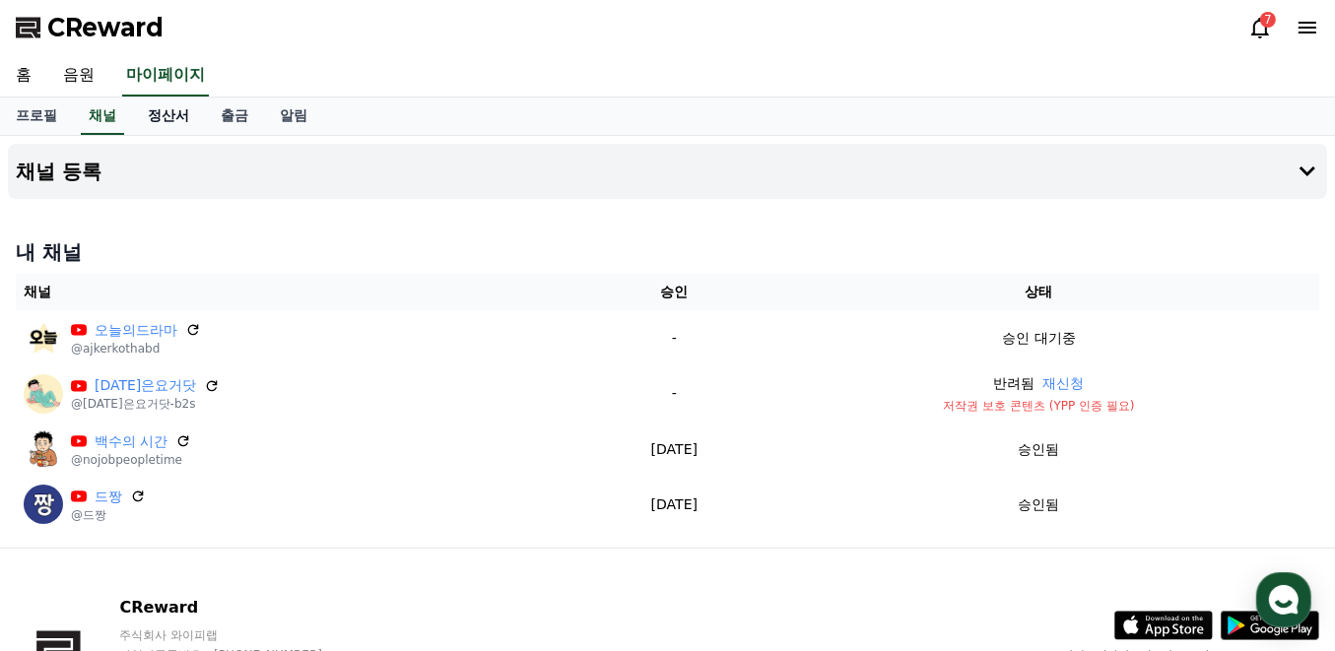
click at [168, 122] on link "정산서" at bounding box center [168, 116] width 73 height 37
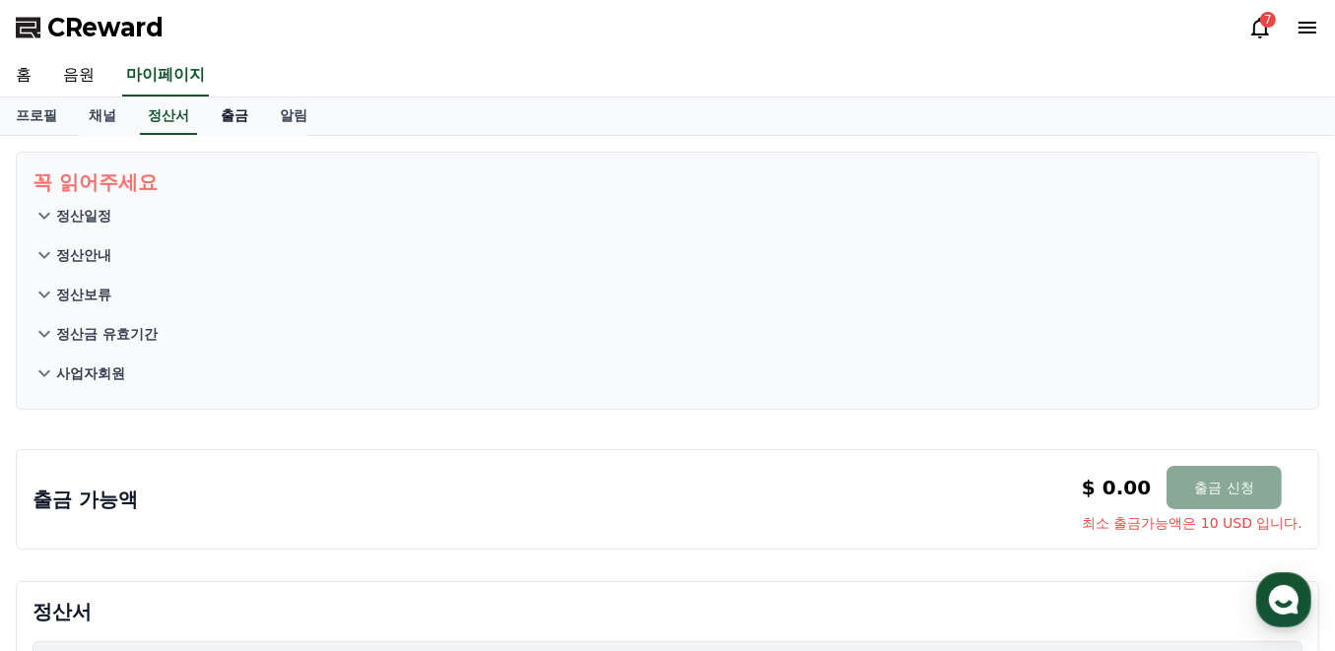
click at [246, 116] on link "출금" at bounding box center [234, 116] width 59 height 37
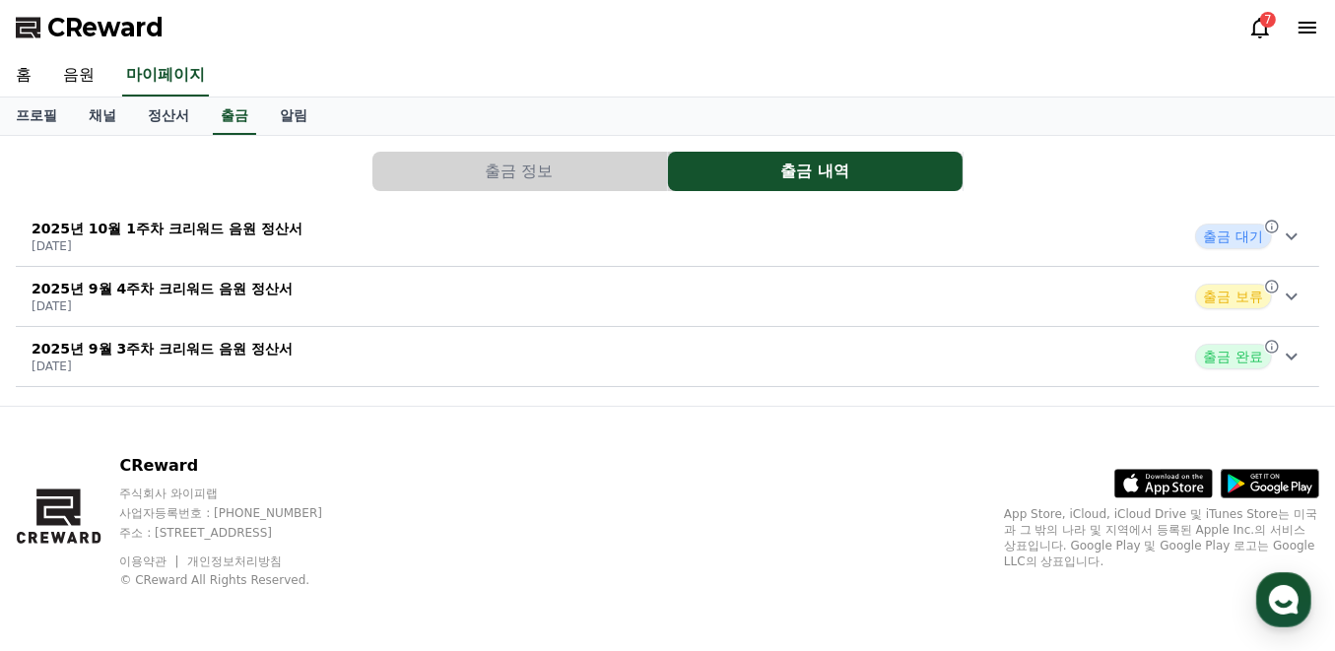
click at [340, 233] on div "2025년 10월 1주차 크리워드 음원 정산서 2025-10-09 출금 대기" at bounding box center [668, 236] width 1304 height 51
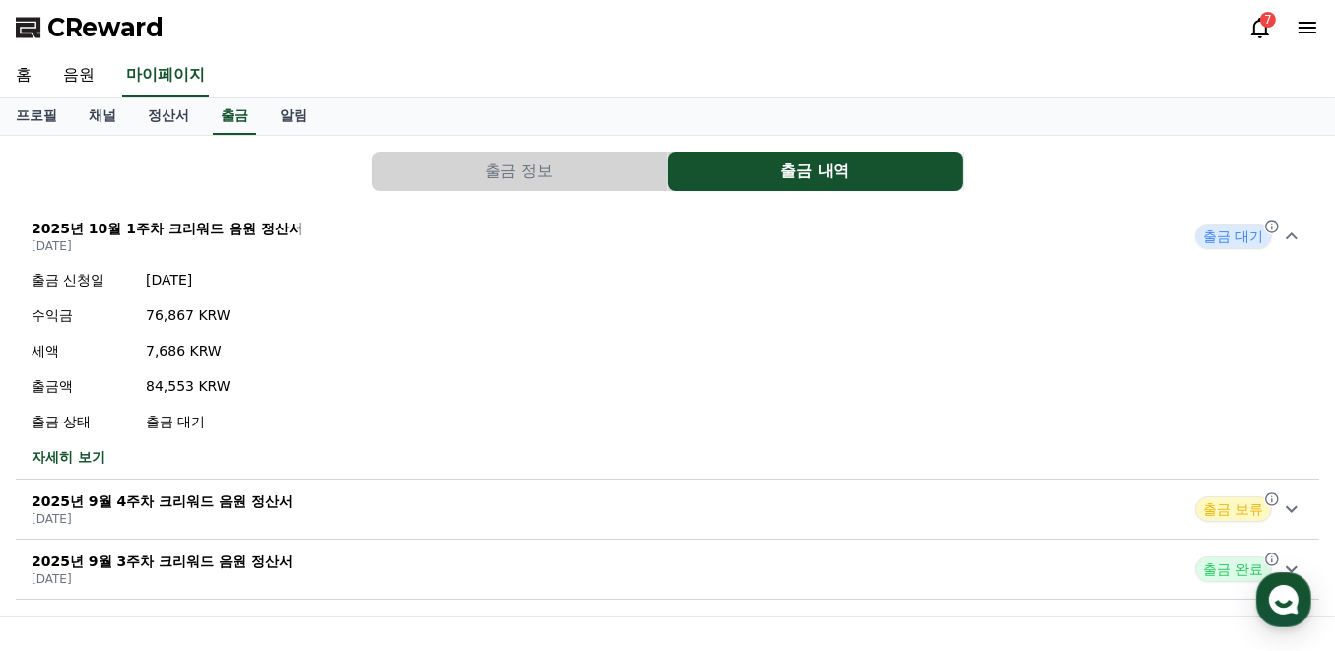
click at [441, 179] on button "출금 정보" at bounding box center [519, 171] width 295 height 39
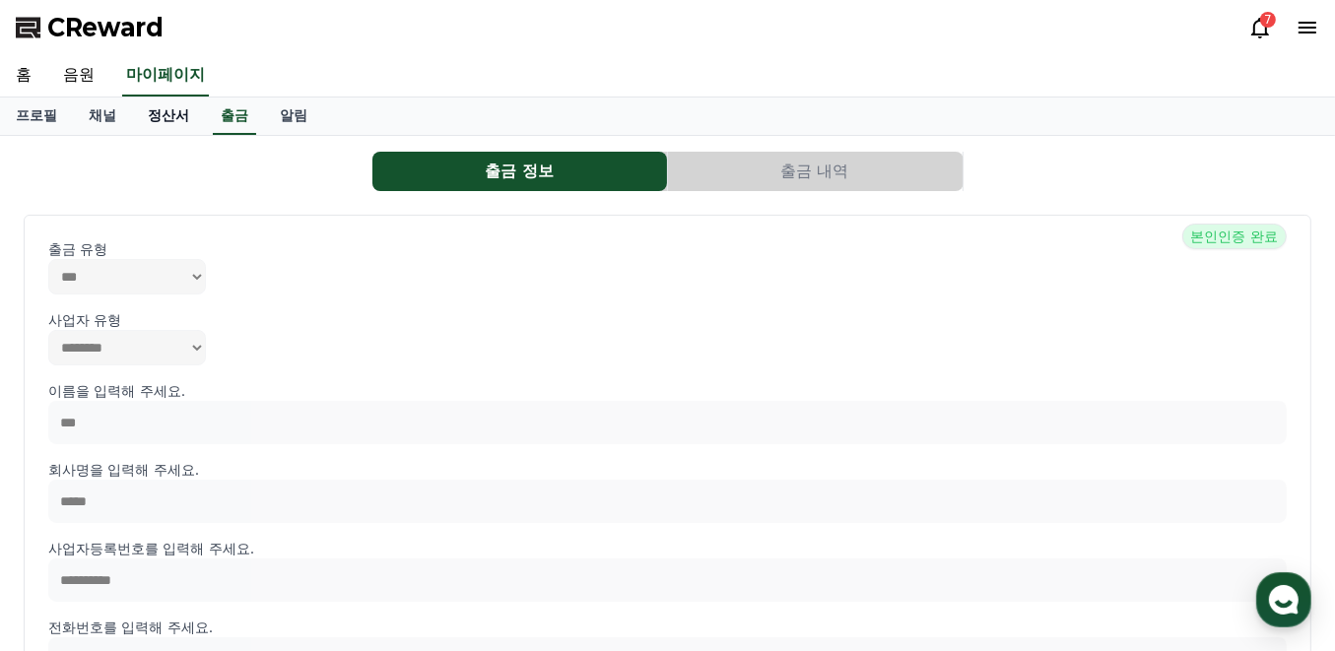
click at [172, 118] on link "정산서" at bounding box center [168, 116] width 73 height 37
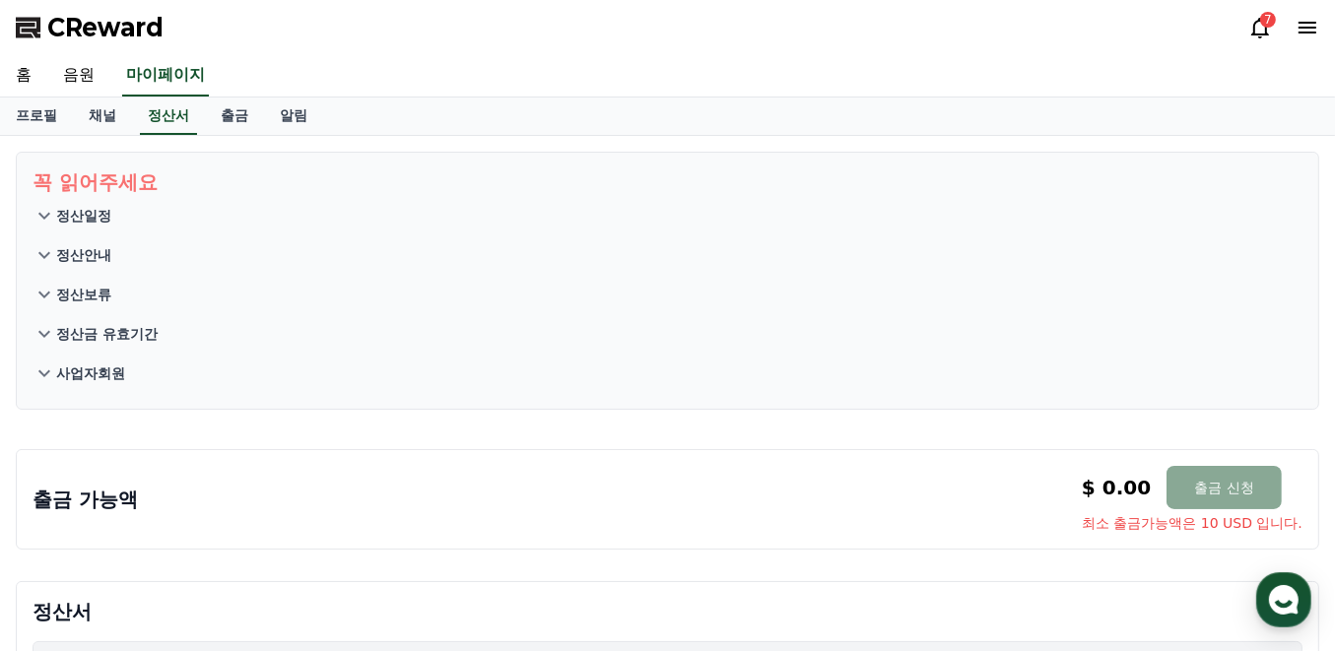
click at [78, 382] on button "사업자회원" at bounding box center [668, 373] width 1270 height 39
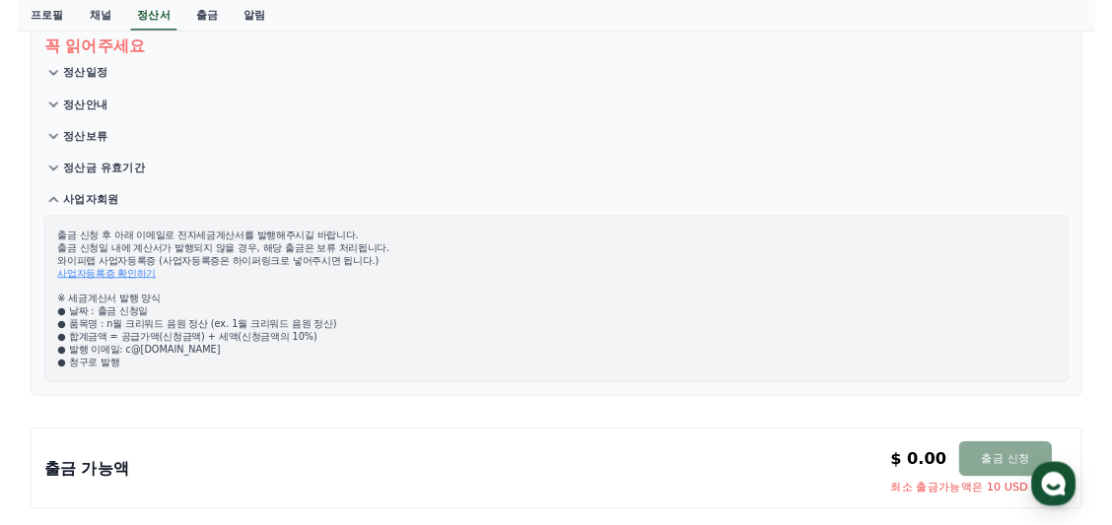
scroll to position [131, 0]
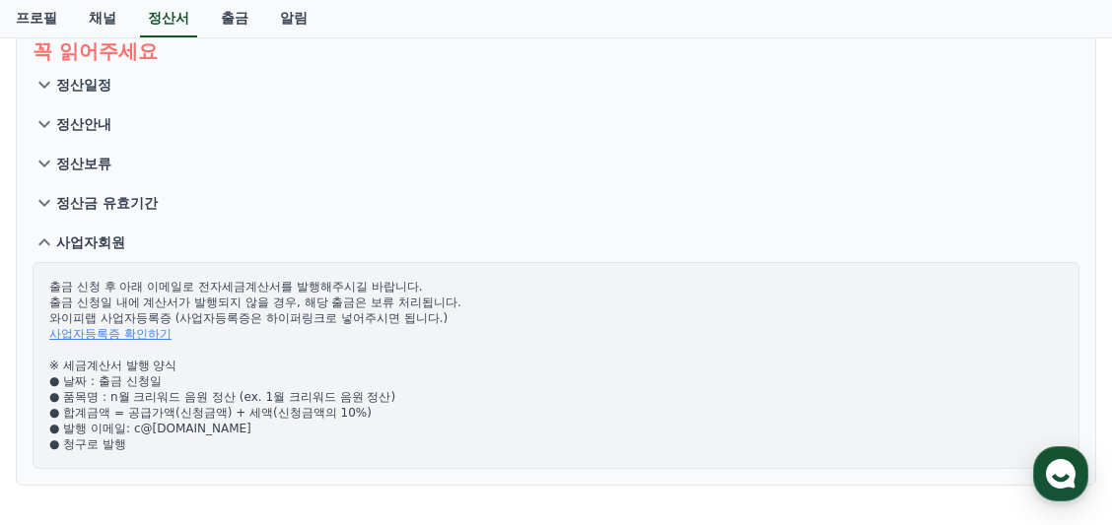
click at [101, 330] on link "사업자등록증 확인하기" at bounding box center [110, 334] width 122 height 14
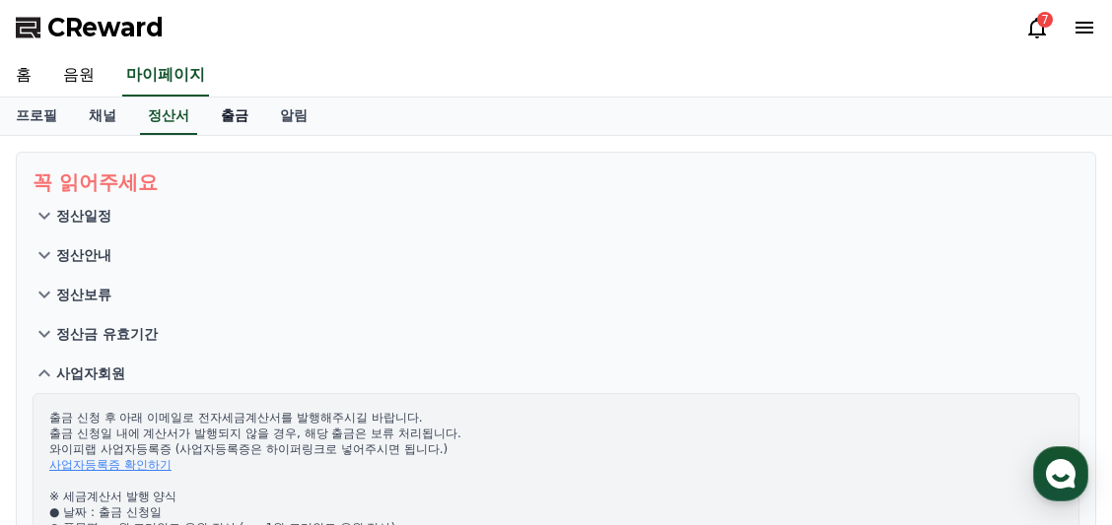
click at [229, 118] on link "출금" at bounding box center [234, 116] width 59 height 37
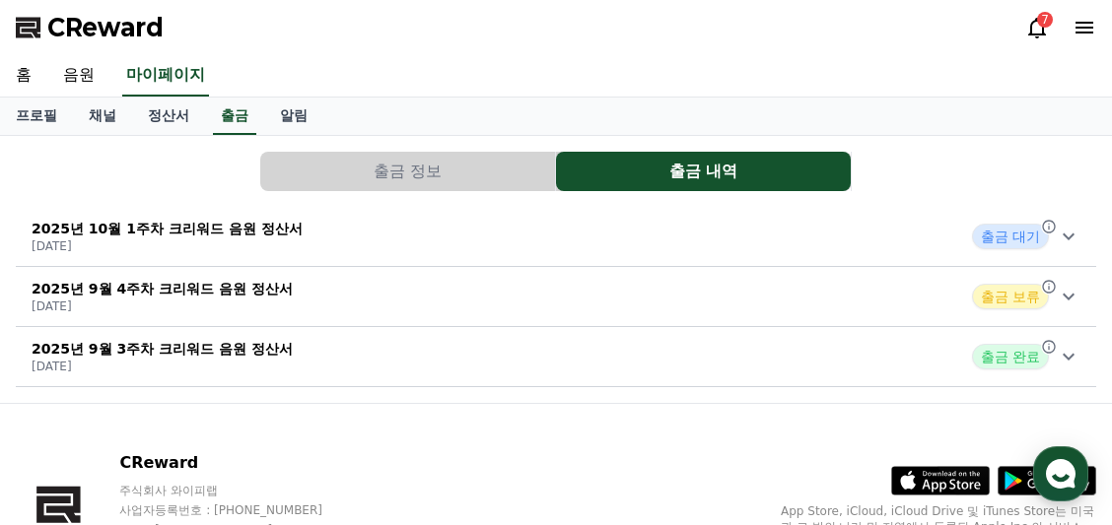
click at [497, 235] on div "2025년 10월 1주차 크리워드 음원 정산서 2025-10-09 출금 대기" at bounding box center [556, 236] width 1080 height 51
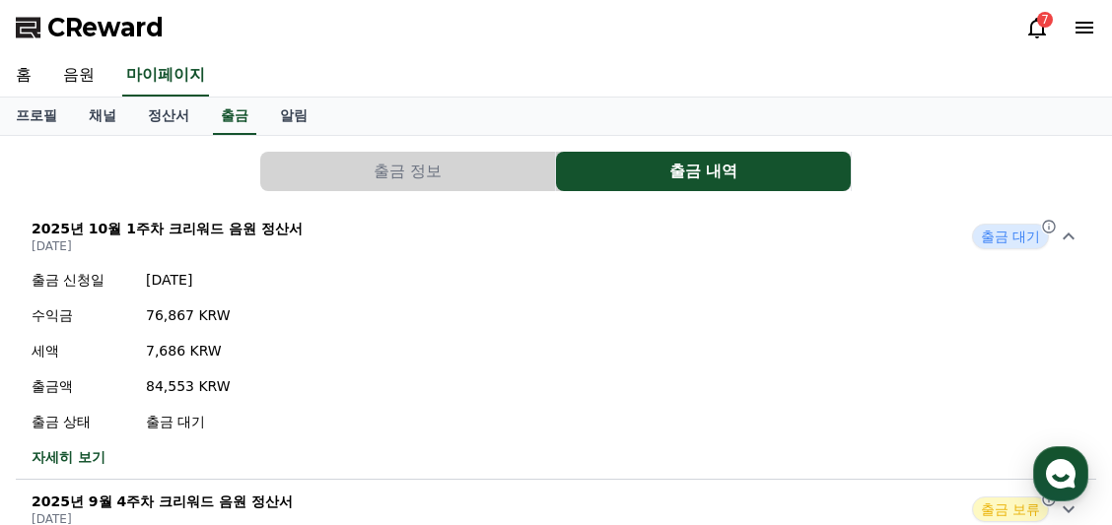
scroll to position [65, 0]
